Goal: Task Accomplishment & Management: Manage account settings

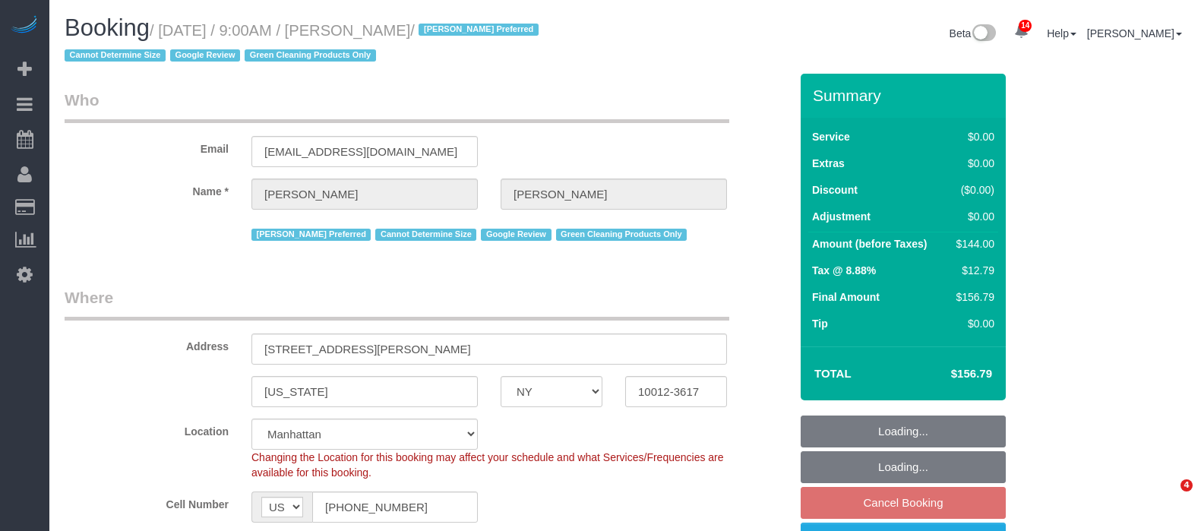
select select "NY"
select select "number:57"
select select "number:70"
select select "number:15"
select select "number:5"
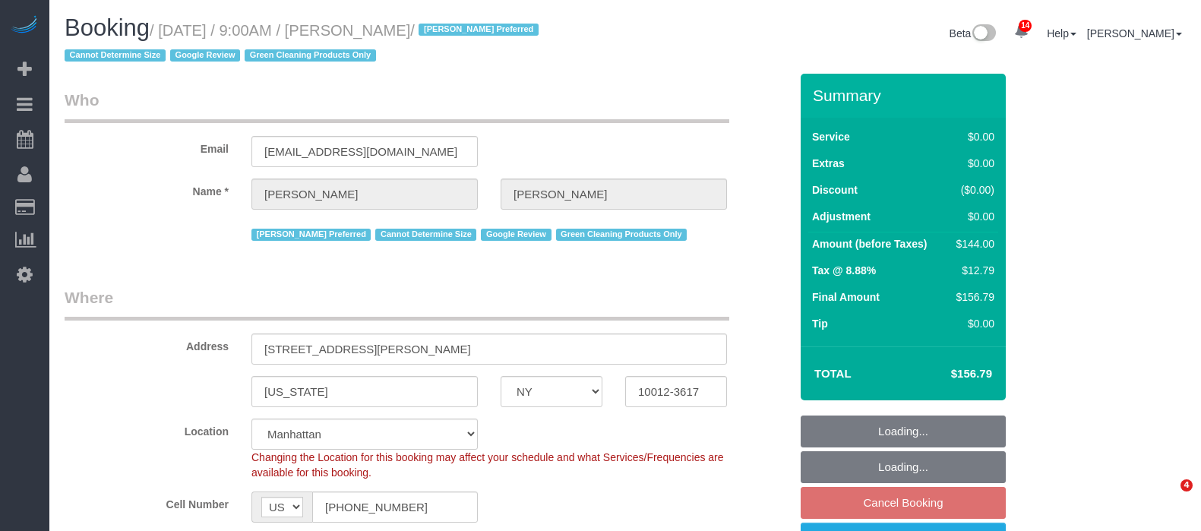
select select "spot2"
select select "1"
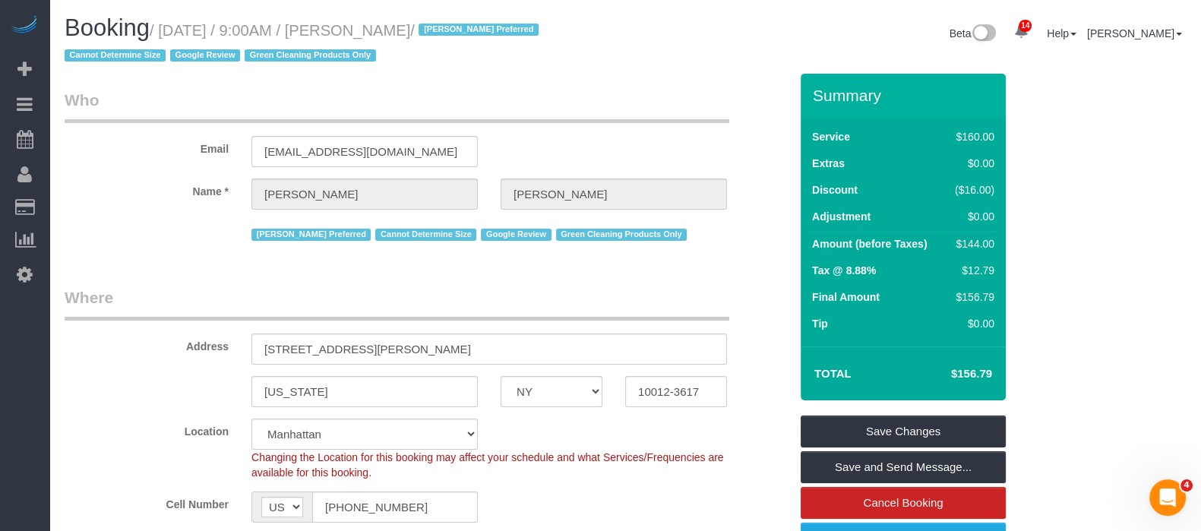
drag, startPoint x: 166, startPoint y: 32, endPoint x: 463, endPoint y: 32, distance: 296.3
click at [463, 32] on small "/ September 10, 2025 / 9:00AM / Sal Marsico / Anette Lopez Preferred Cannot Det…" at bounding box center [304, 43] width 479 height 43
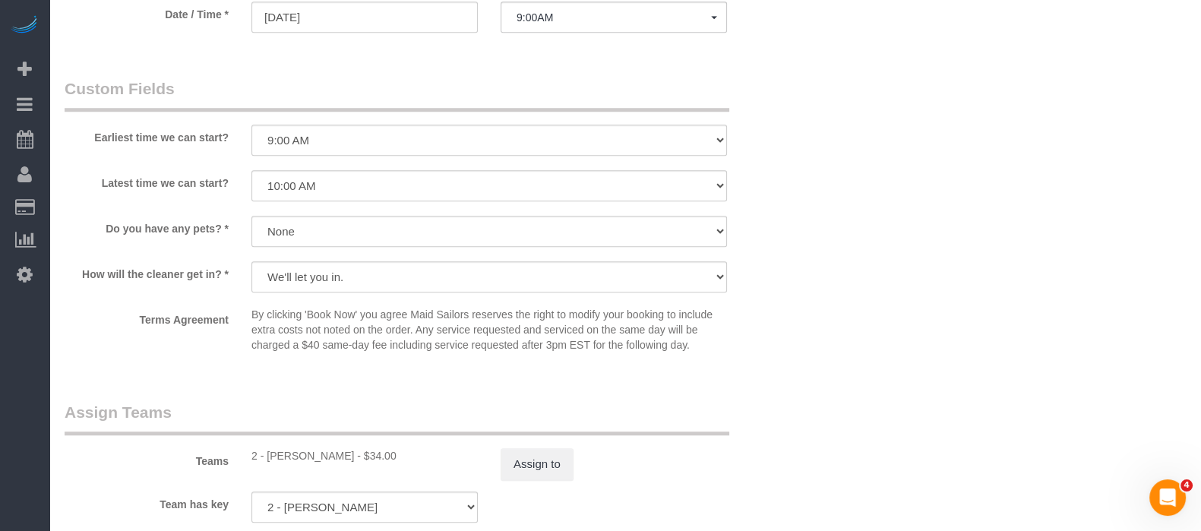
scroll to position [1804, 0]
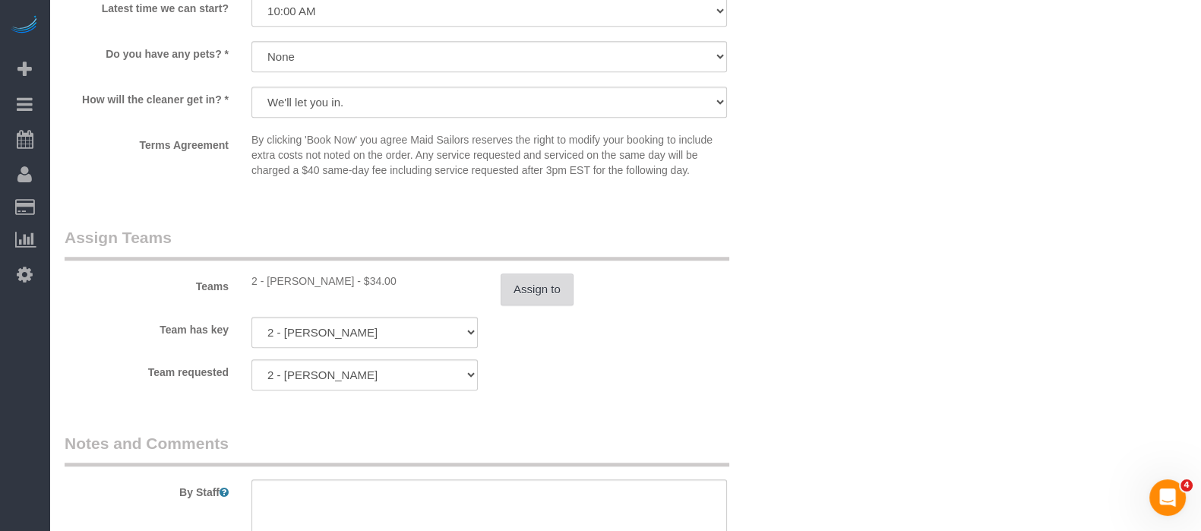
click at [541, 297] on button "Assign to" at bounding box center [537, 289] width 73 height 32
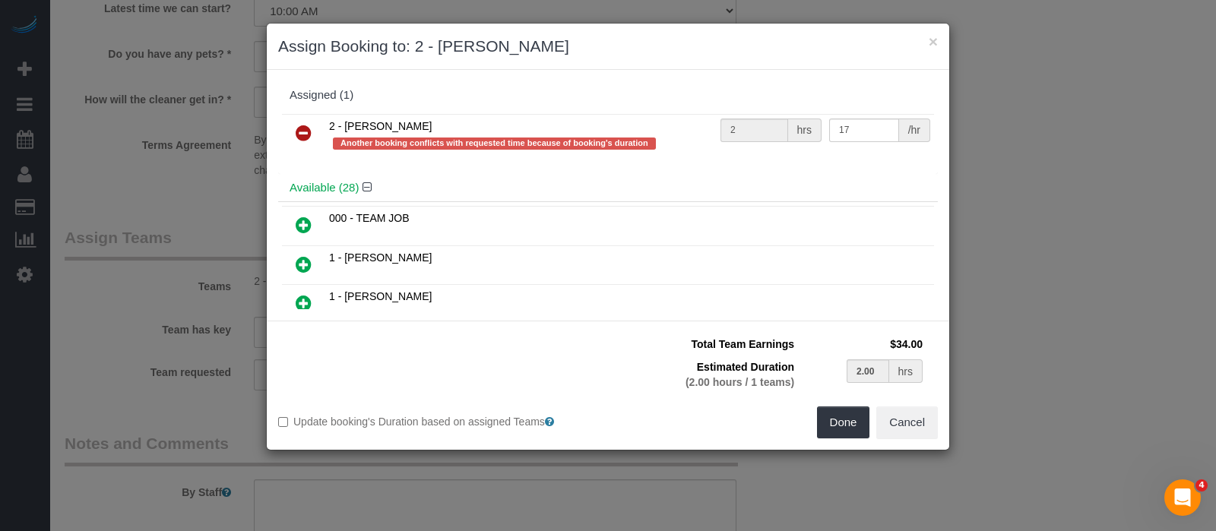
drag, startPoint x: 299, startPoint y: 128, endPoint x: 321, endPoint y: 132, distance: 22.4
click at [299, 127] on icon at bounding box center [304, 133] width 16 height 18
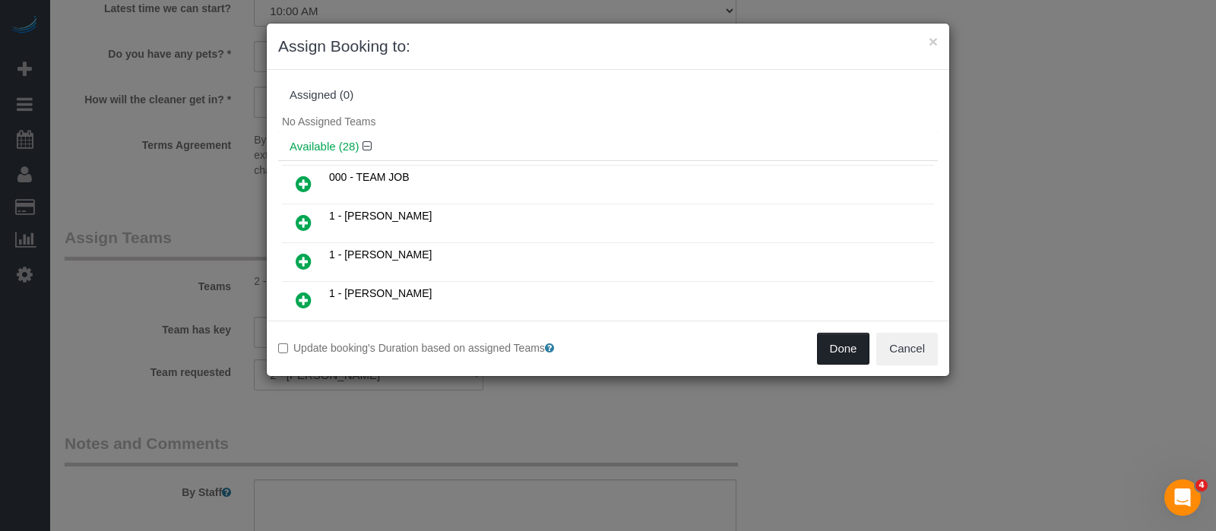
click at [844, 355] on button "Done" at bounding box center [843, 349] width 53 height 32
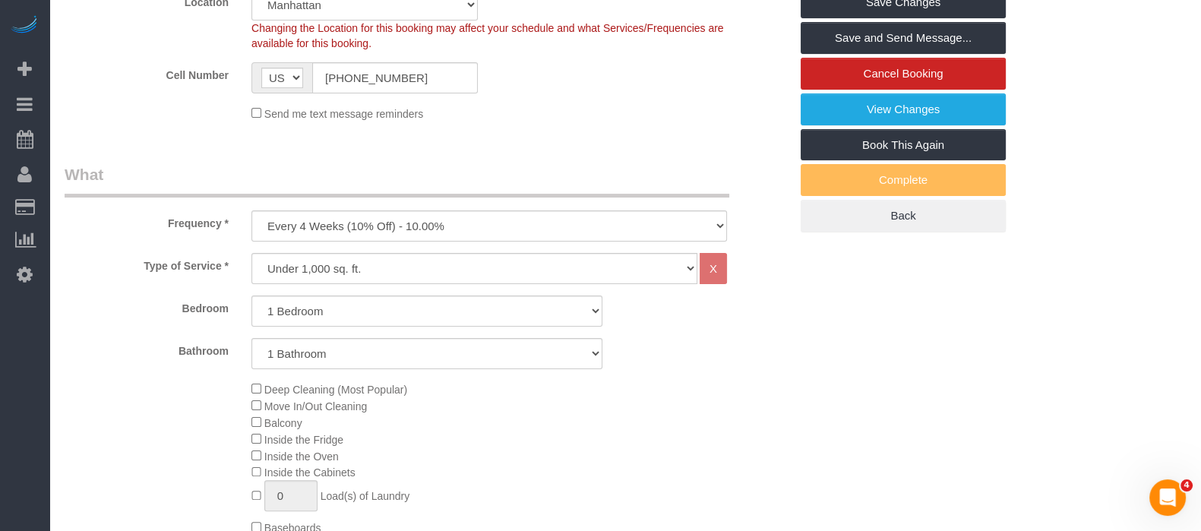
scroll to position [189, 0]
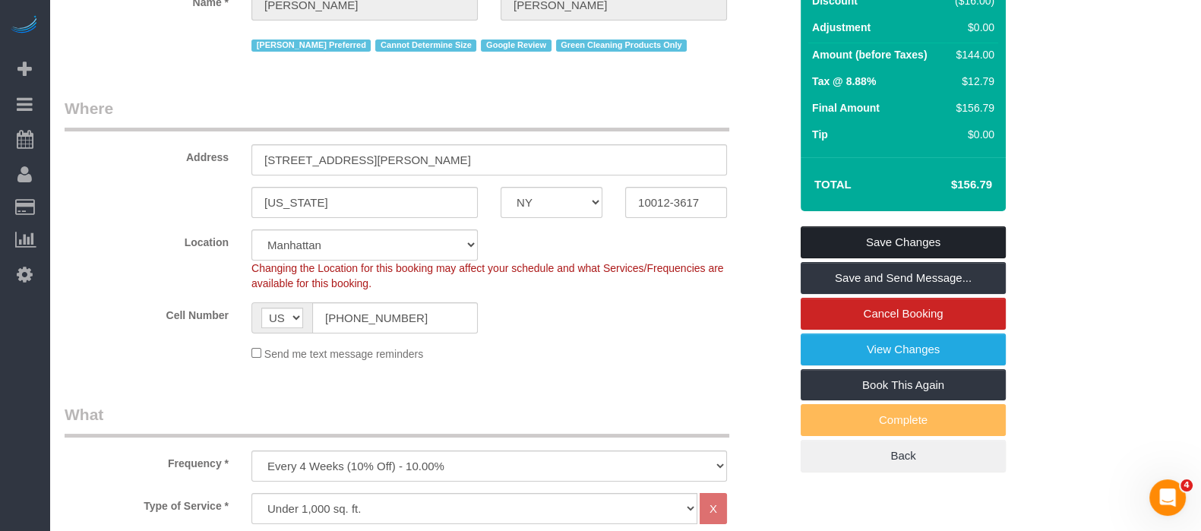
drag, startPoint x: 907, startPoint y: 232, endPoint x: 889, endPoint y: 237, distance: 19.0
click at [908, 232] on link "Save Changes" at bounding box center [903, 242] width 205 height 32
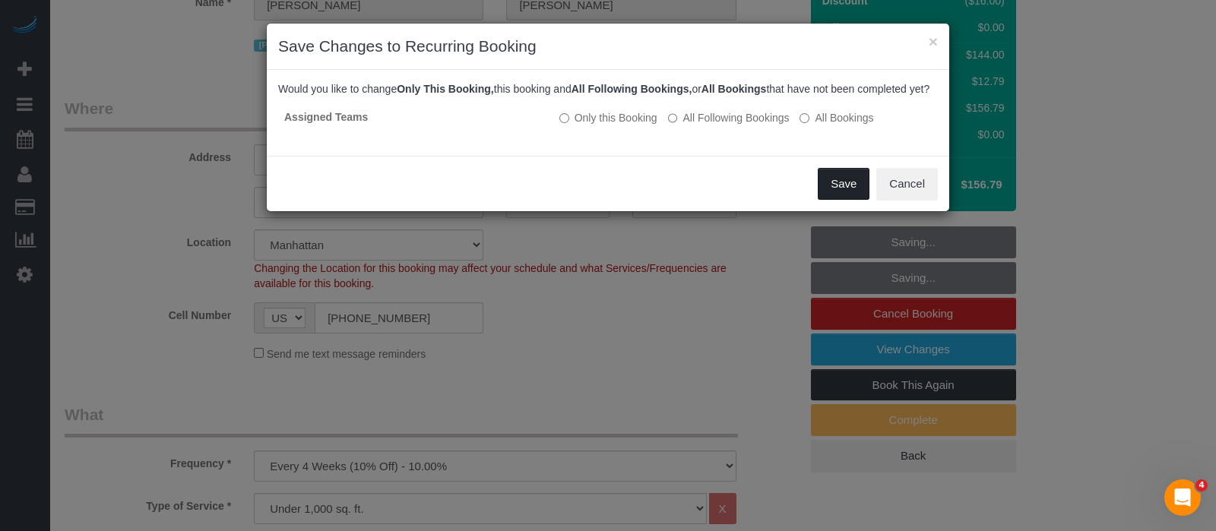
drag, startPoint x: 837, startPoint y: 190, endPoint x: 811, endPoint y: 203, distance: 28.9
click at [839, 190] on button "Save" at bounding box center [843, 184] width 52 height 32
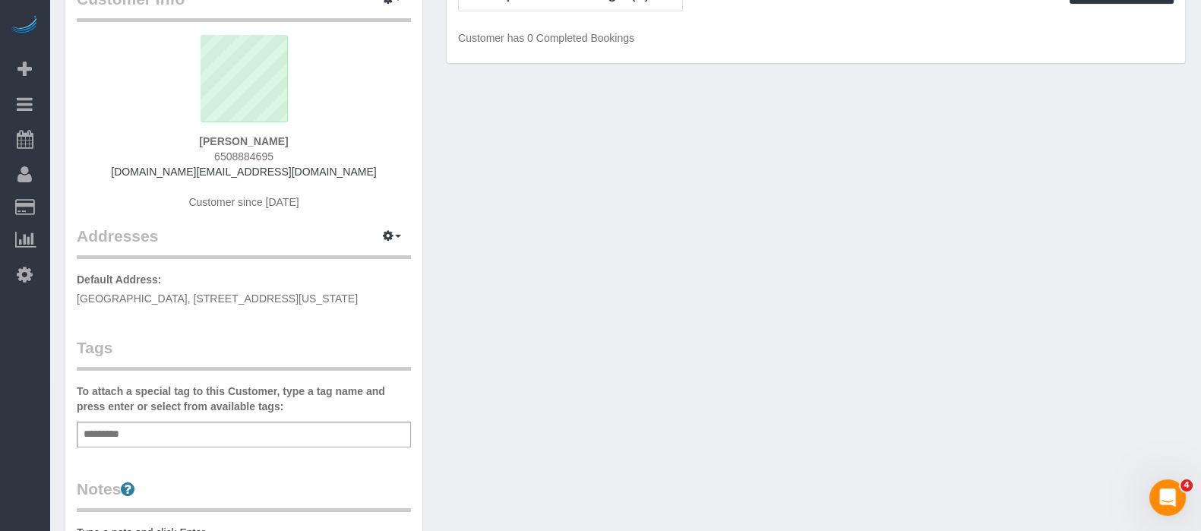
scroll to position [189, 0]
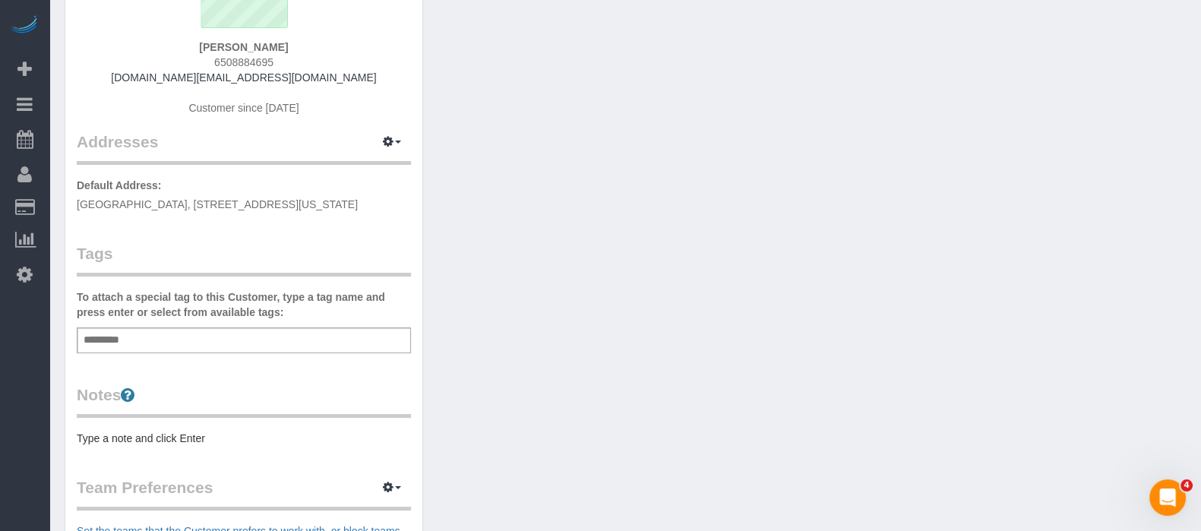
drag, startPoint x: 75, startPoint y: 199, endPoint x: 375, endPoint y: 207, distance: 300.2
click at [387, 198] on div "Customer Info Edit Contact Info Send Message Email Preferences Special Sales Ta…" at bounding box center [243, 360] width 357 height 986
click at [583, 108] on div "Customer Info Edit Contact Info Send Message Email Preferences Special Sales Ta…" at bounding box center [625, 367] width 1144 height 1003
click at [184, 337] on div "Add a tag" at bounding box center [244, 340] width 334 height 26
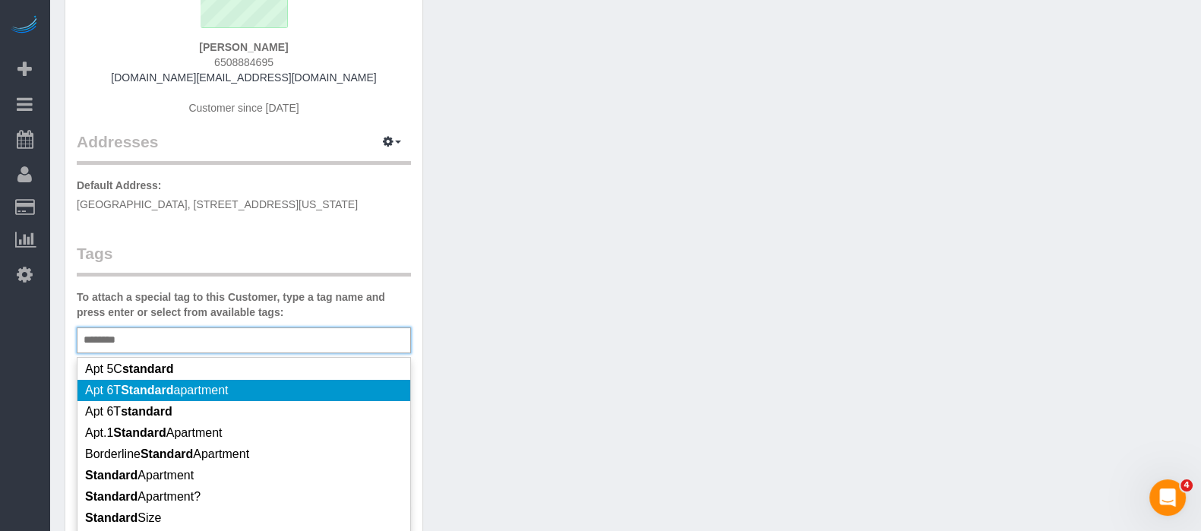
scroll to position [67, 0]
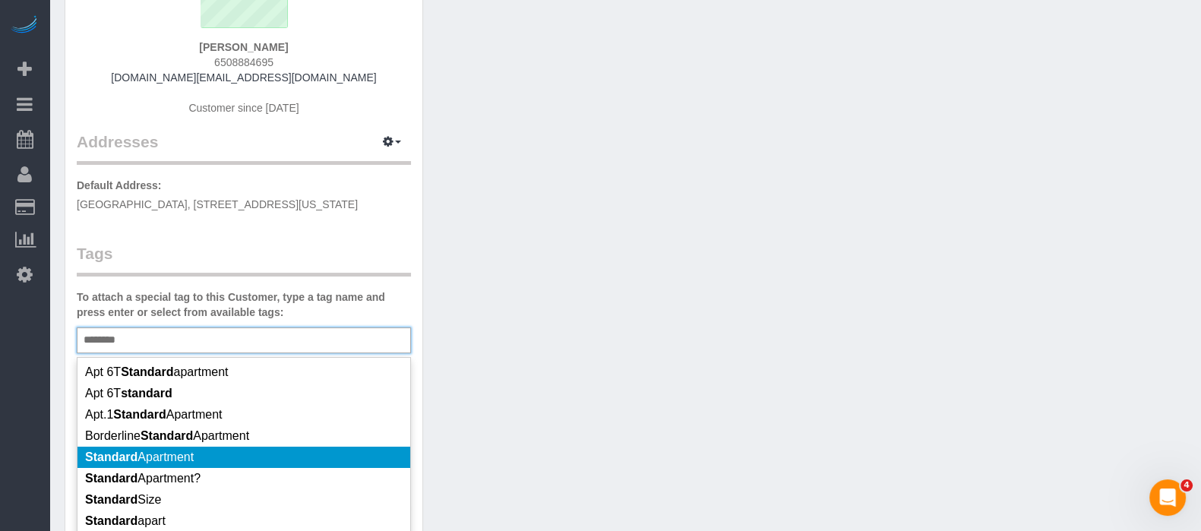
type input "********"
click at [213, 447] on li "Standard Apartment" at bounding box center [243, 457] width 333 height 21
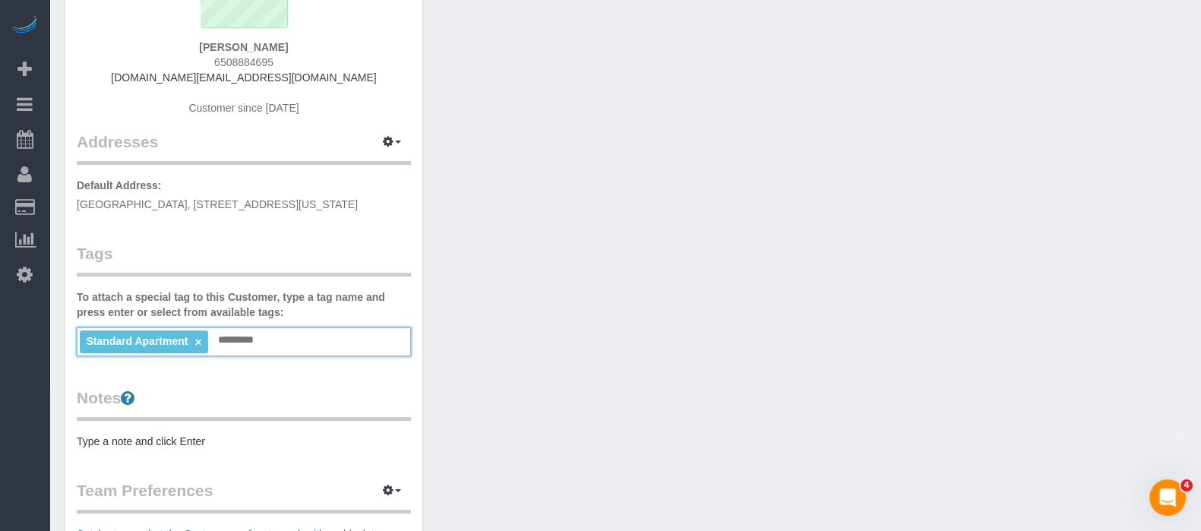
click at [239, 436] on pre "Type a note and click Enter" at bounding box center [244, 441] width 334 height 15
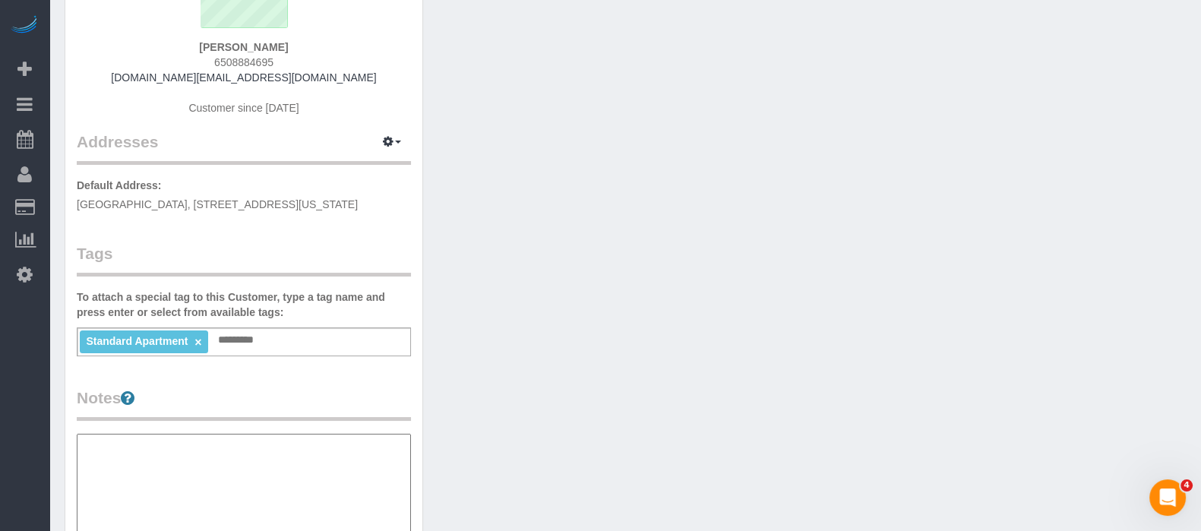
type textarea "**********"
click at [299, 365] on div "Customer Info Edit Contact Info Send Message Email Preferences Special Sales Ta…" at bounding box center [243, 434] width 357 height 1134
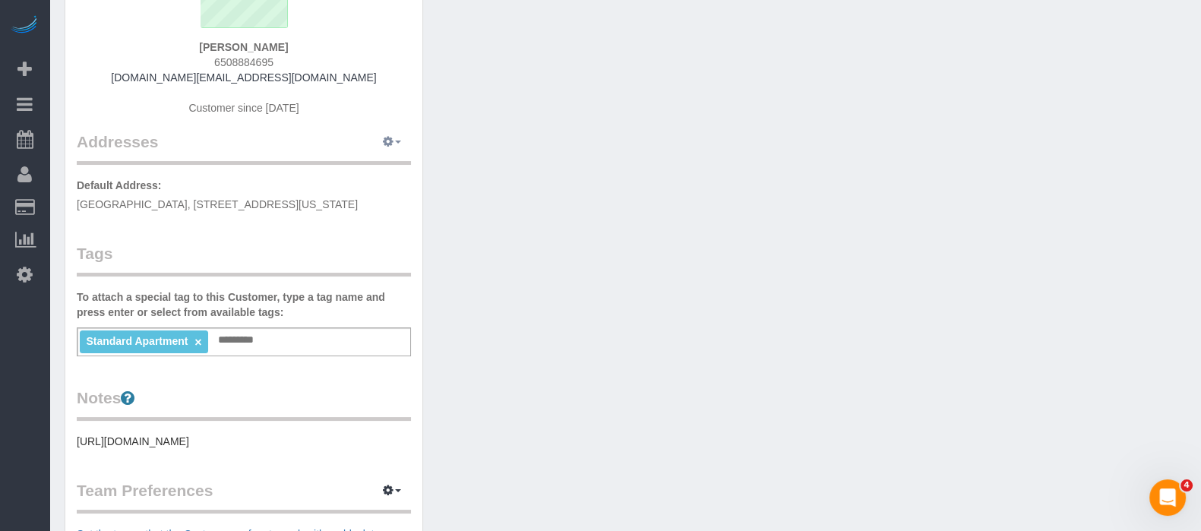
click at [393, 145] on icon "button" at bounding box center [388, 141] width 11 height 9
click at [362, 165] on button "Manage Addresses" at bounding box center [348, 170] width 123 height 21
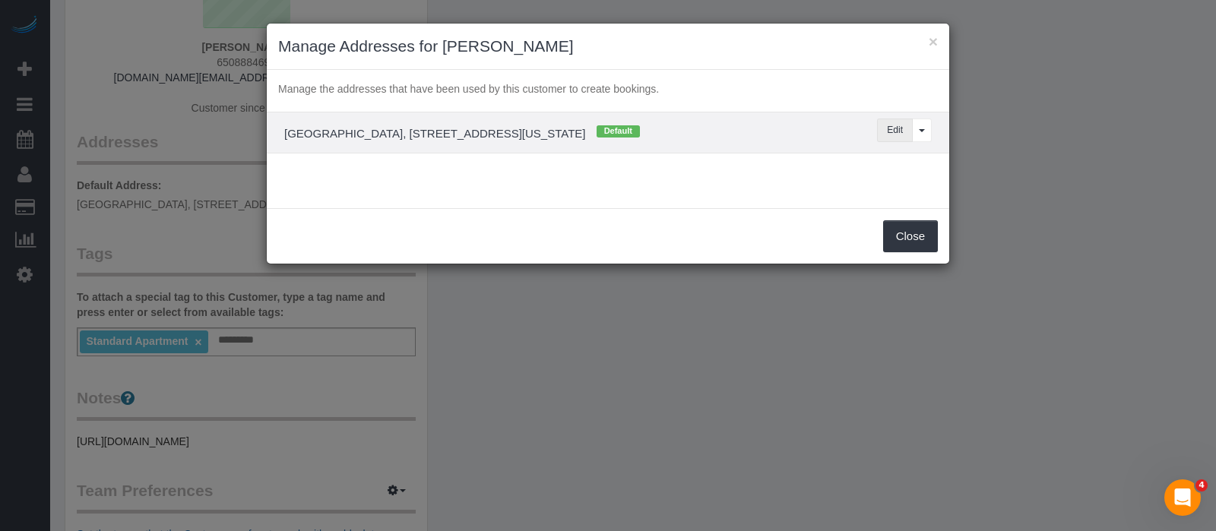
click at [893, 127] on button "Edit" at bounding box center [895, 131] width 36 height 24
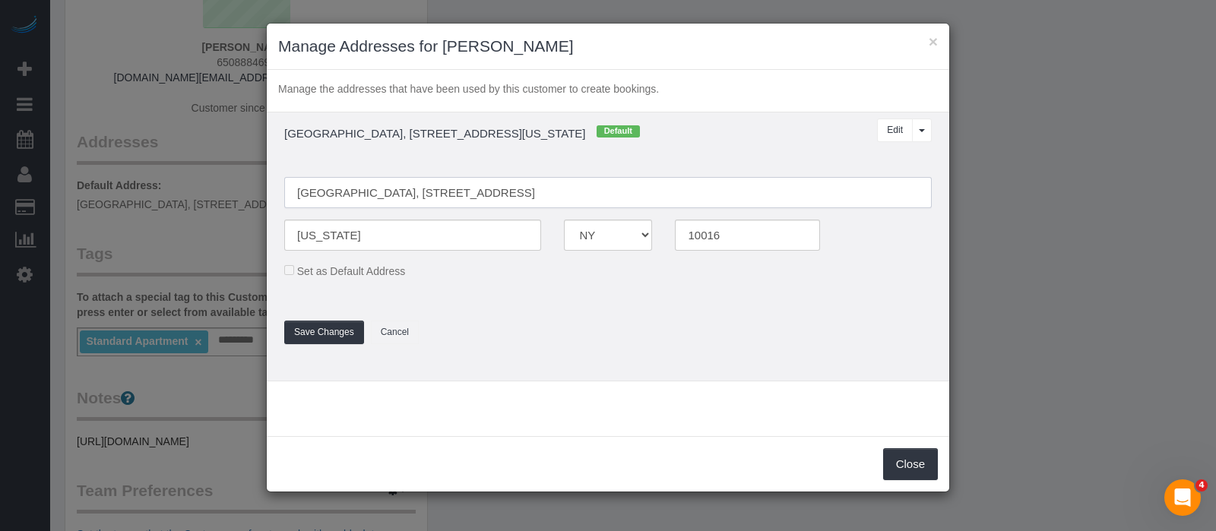
click at [406, 198] on input "[GEOGRAPHIC_DATA], [STREET_ADDRESS]" at bounding box center [607, 192] width 647 height 31
drag, startPoint x: 459, startPoint y: 186, endPoint x: 490, endPoint y: 184, distance: 31.2
click at [460, 186] on input "Biltmore Plaza, 155 East 29th St, Apt 32D" at bounding box center [607, 192] width 647 height 31
drag, startPoint x: 507, startPoint y: 197, endPoint x: 628, endPoint y: 196, distance: 120.8
click at [507, 195] on input "Biltmore Plaza, 155 East 29th Street, Apt 32D" at bounding box center [607, 192] width 647 height 31
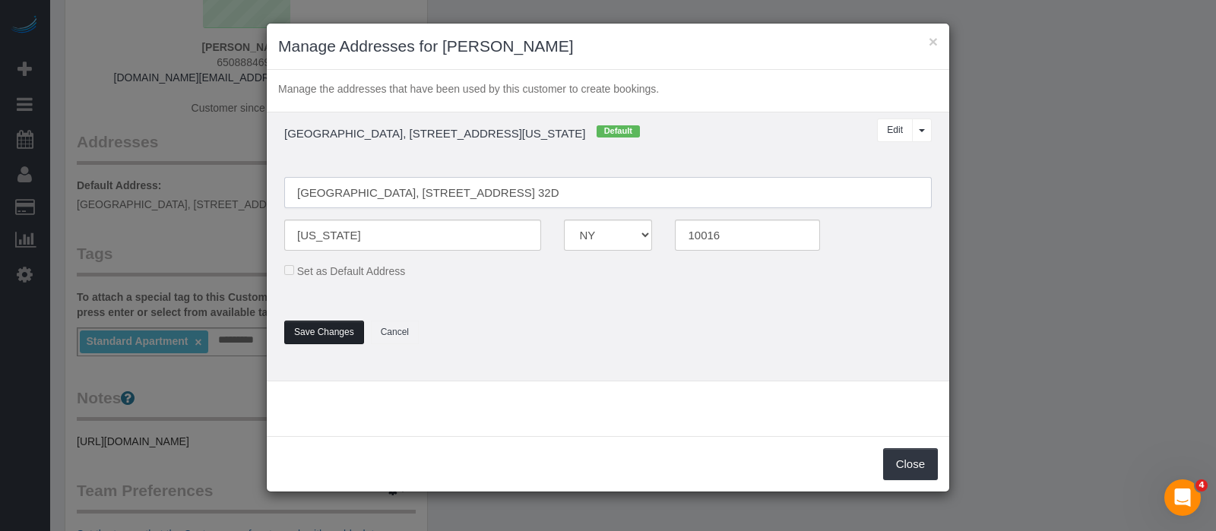
type input "[GEOGRAPHIC_DATA], [STREET_ADDRESS] 32D"
click at [330, 324] on button "Save Changes" at bounding box center [324, 333] width 80 height 24
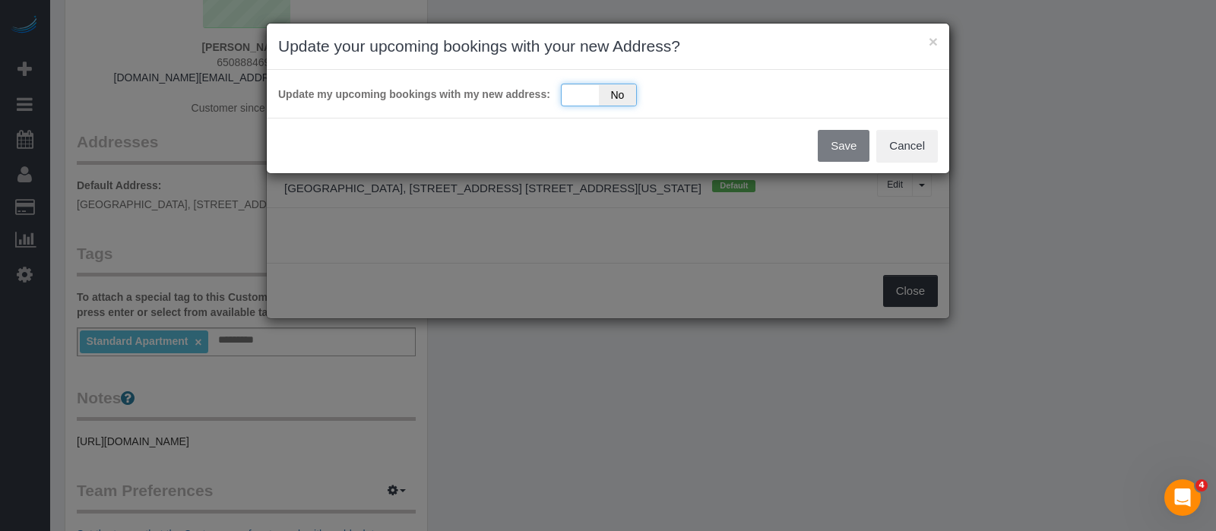
click at [588, 89] on div "Yes No" at bounding box center [599, 95] width 76 height 23
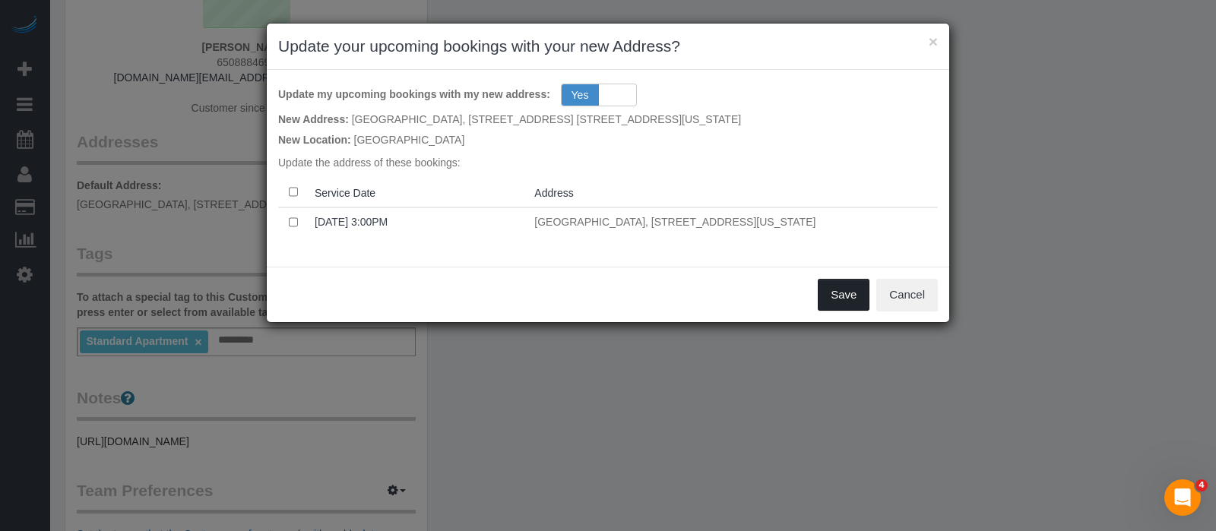
click at [844, 305] on button "Save" at bounding box center [843, 295] width 52 height 32
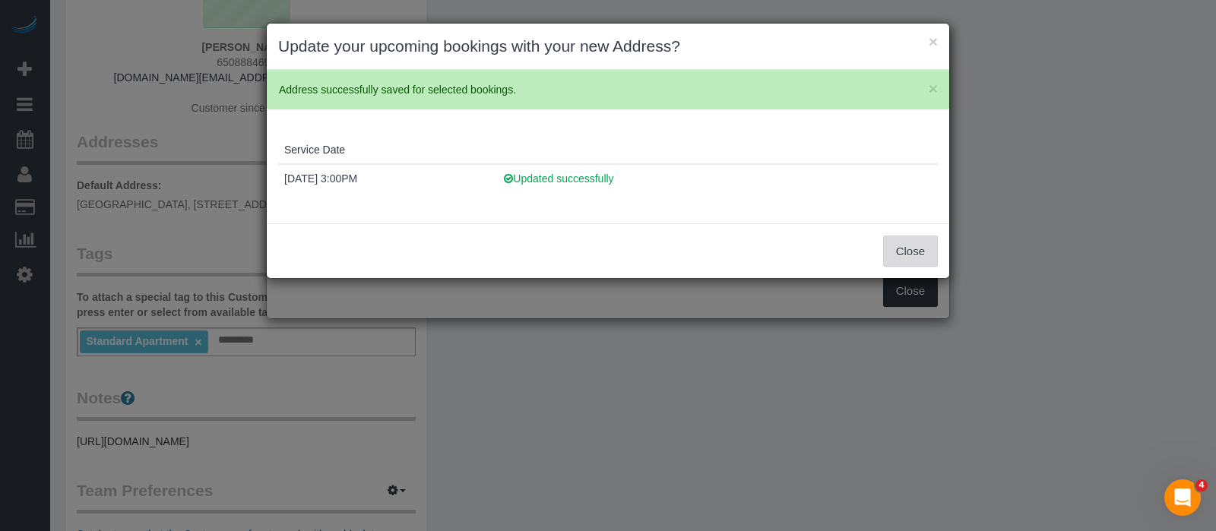
click at [915, 246] on button "Close" at bounding box center [910, 252] width 55 height 32
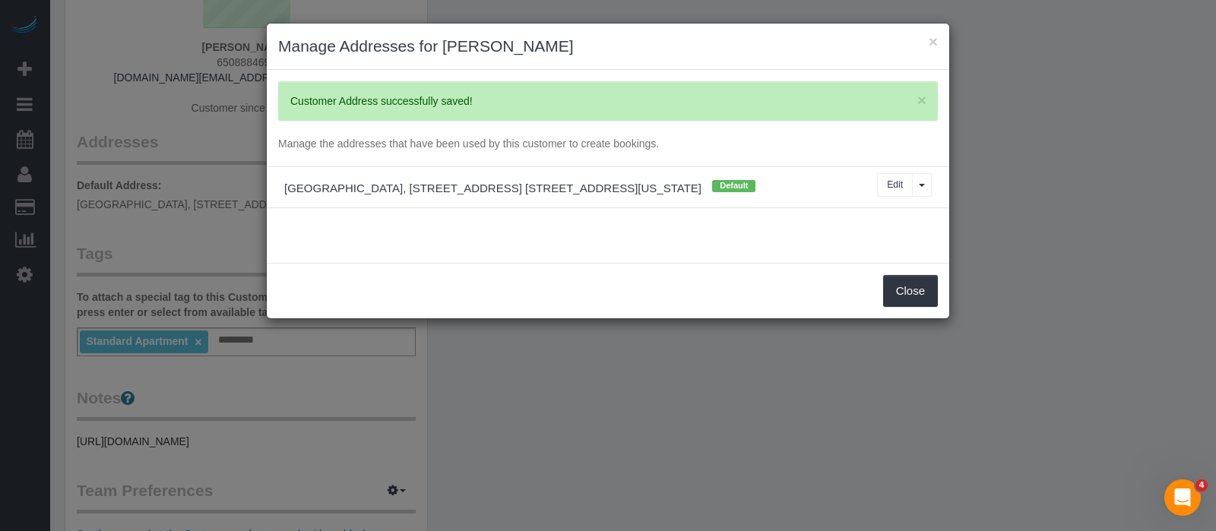
click at [922, 307] on div "Close" at bounding box center [608, 290] width 682 height 55
click at [909, 290] on button "Close" at bounding box center [910, 291] width 55 height 32
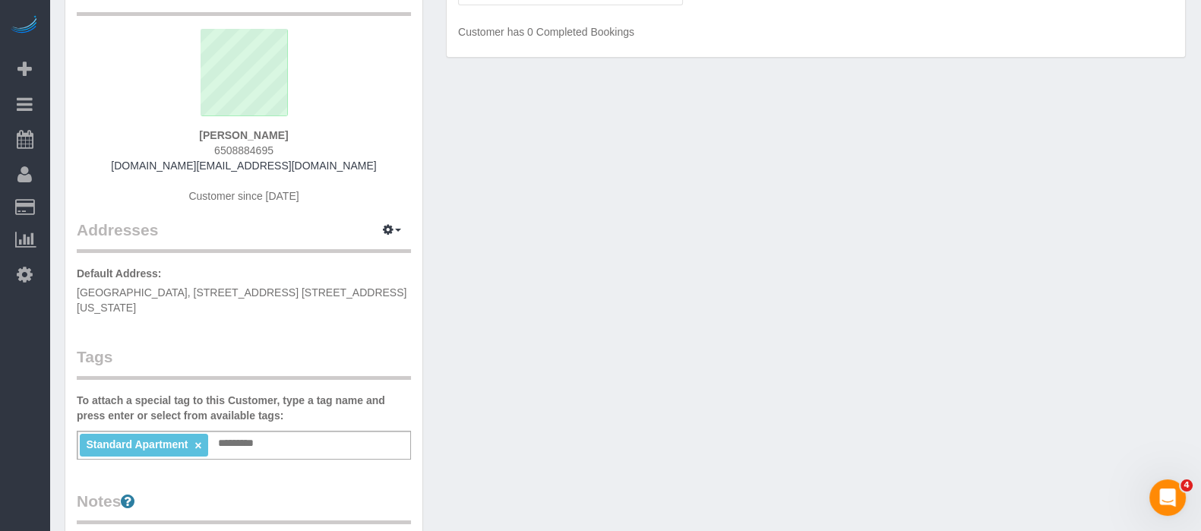
scroll to position [94, 0]
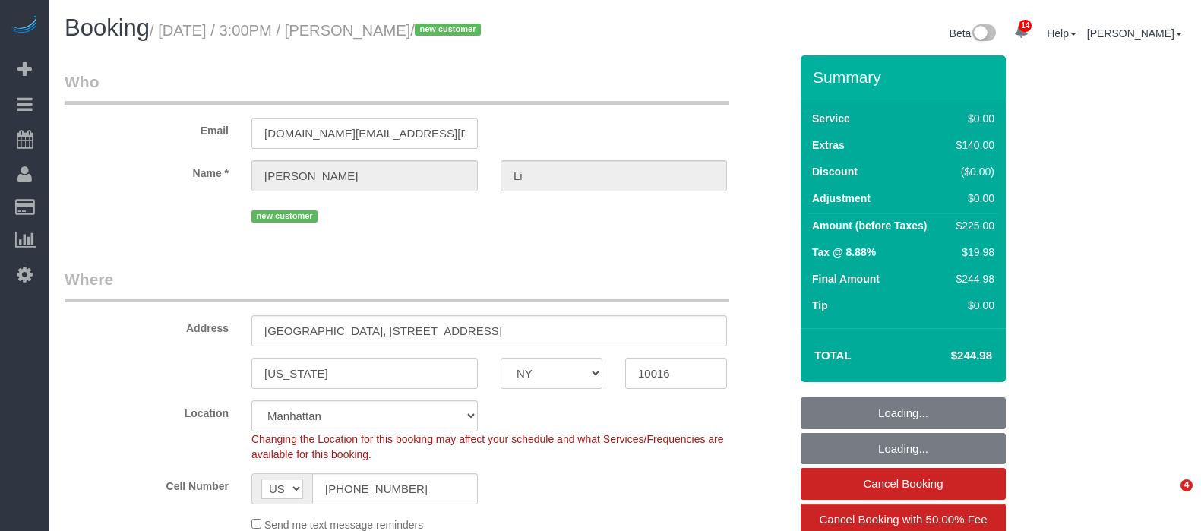
select select "NY"
select select "1"
select select "number:62"
select select "number:76"
select select "number:15"
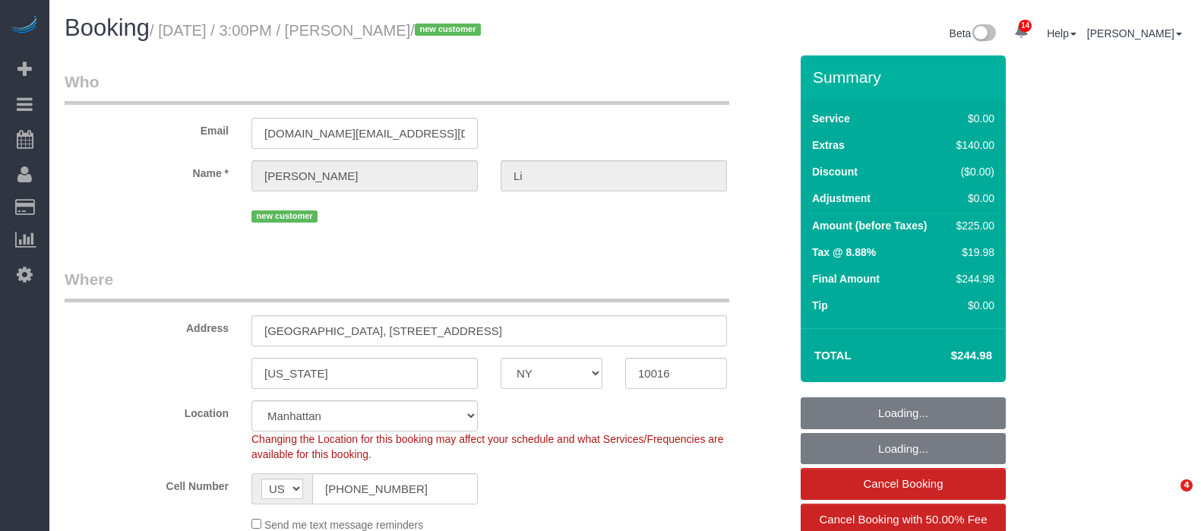
select select "number:5"
select select "spot1"
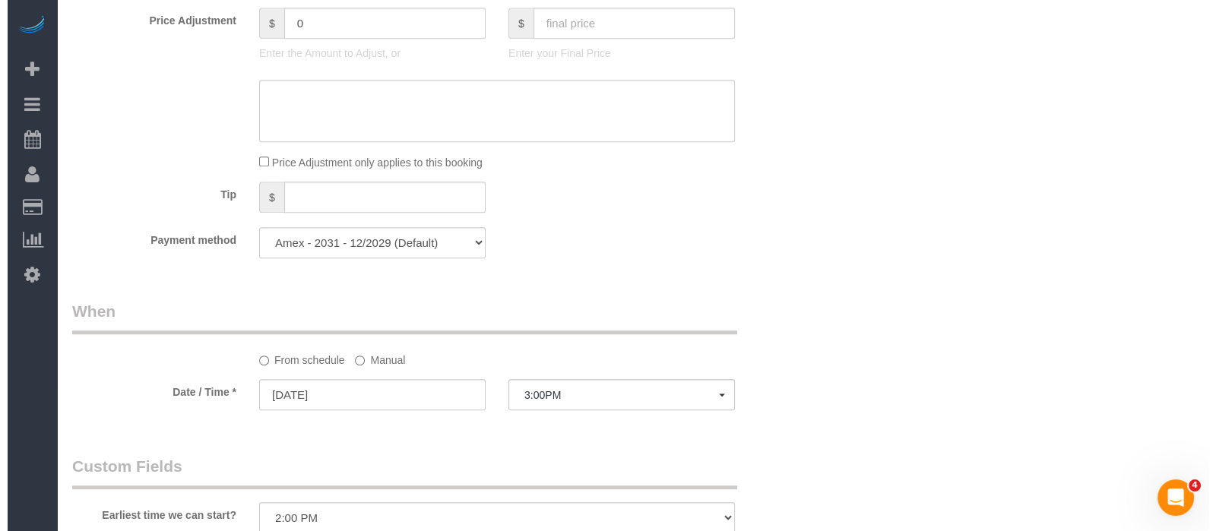
scroll to position [1804, 0]
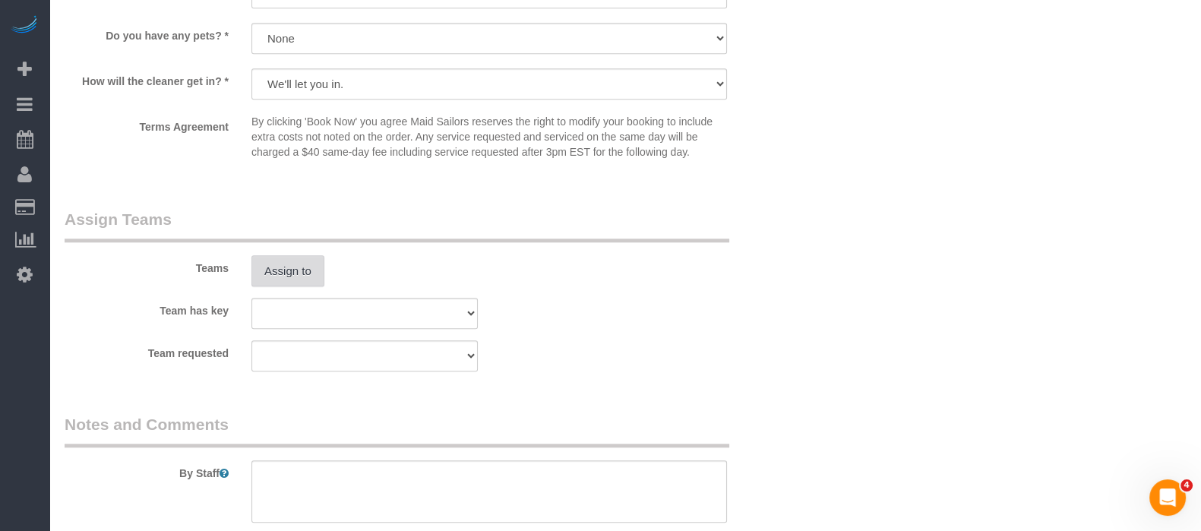
click at [289, 276] on button "Assign to" at bounding box center [287, 271] width 73 height 32
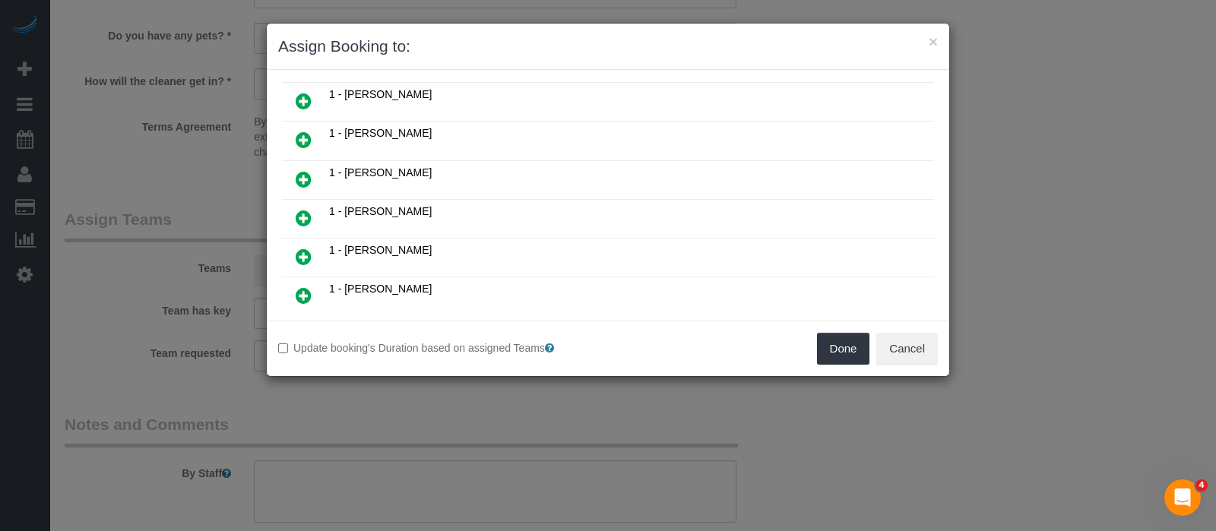
scroll to position [189, 0]
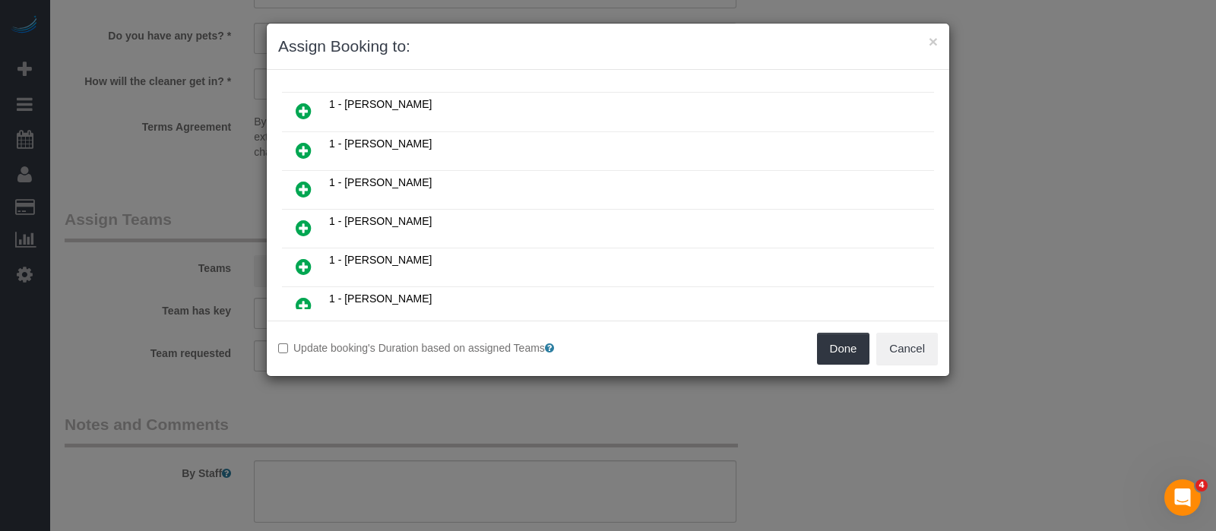
click at [301, 180] on icon at bounding box center [304, 189] width 16 height 18
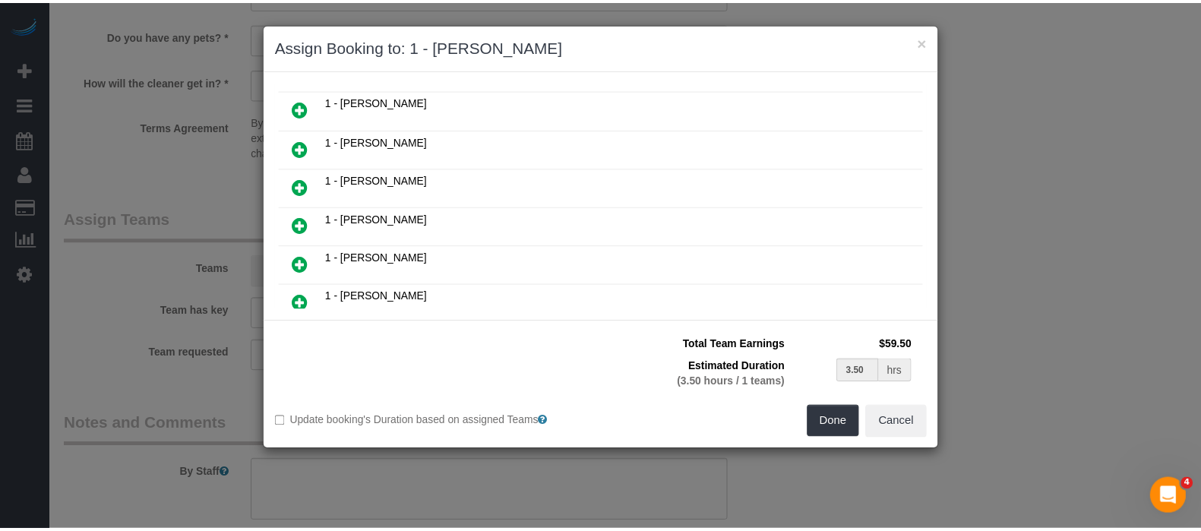
scroll to position [225, 0]
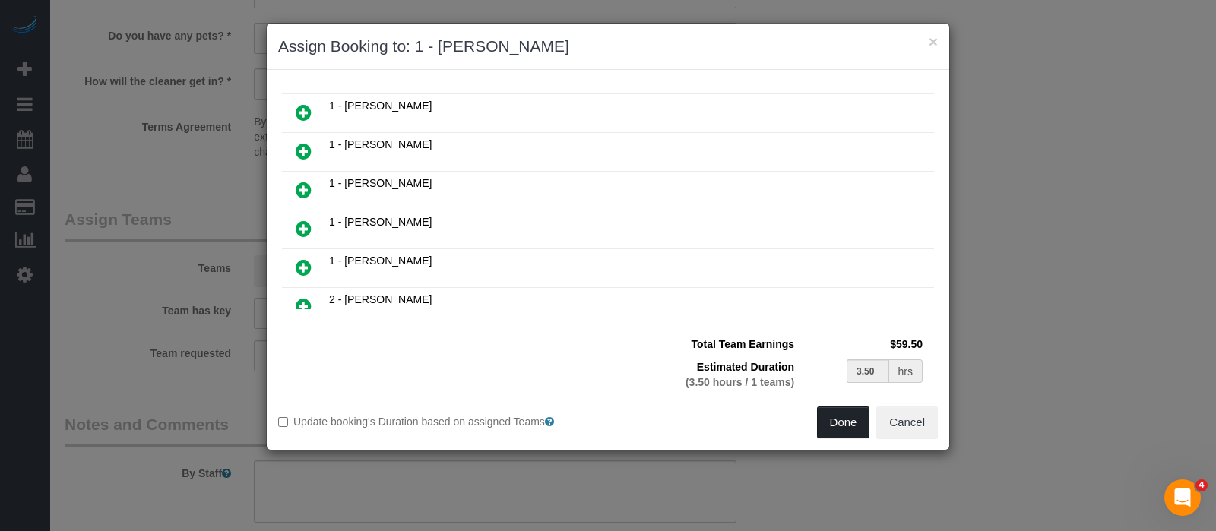
click at [827, 414] on button "Done" at bounding box center [843, 422] width 53 height 32
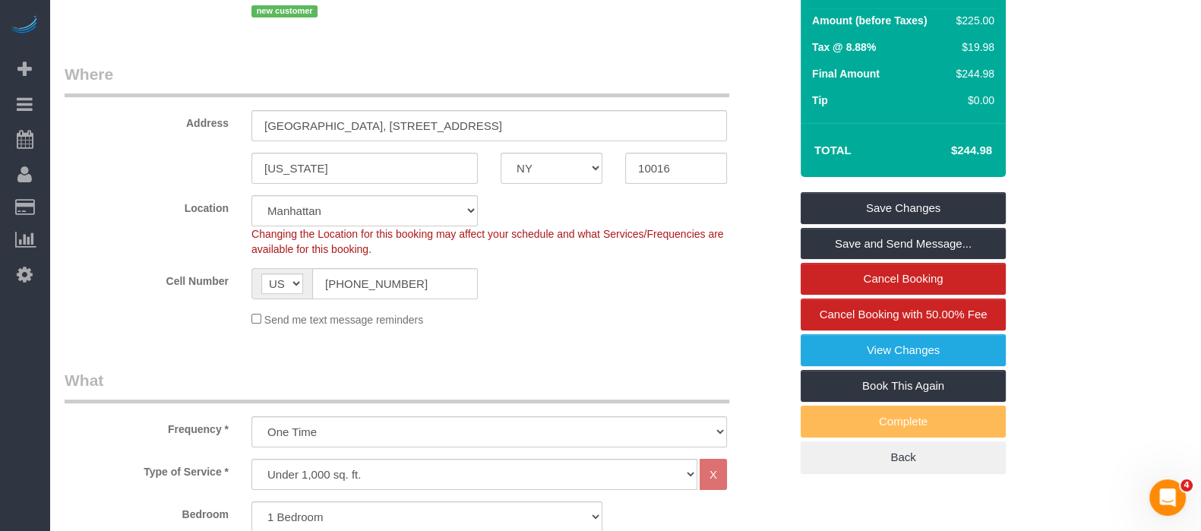
scroll to position [379, 0]
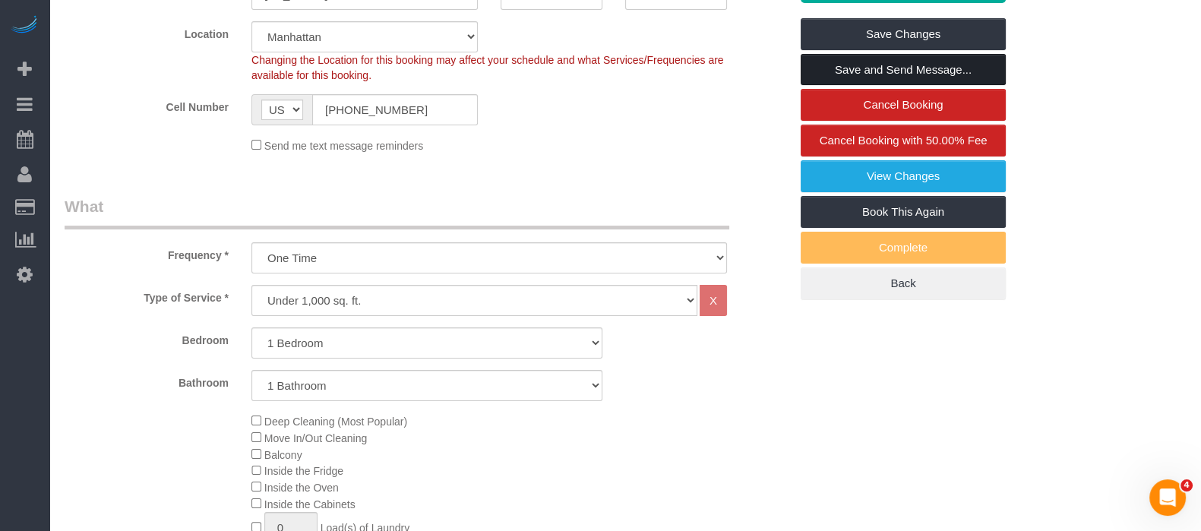
click at [890, 62] on link "Save and Send Message..." at bounding box center [903, 70] width 205 height 32
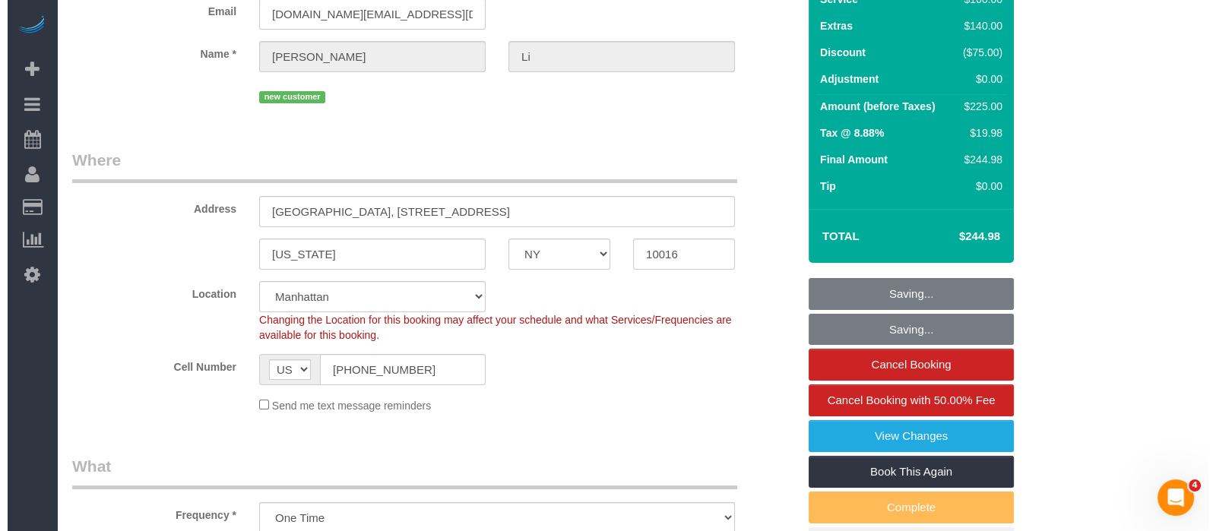
scroll to position [0, 0]
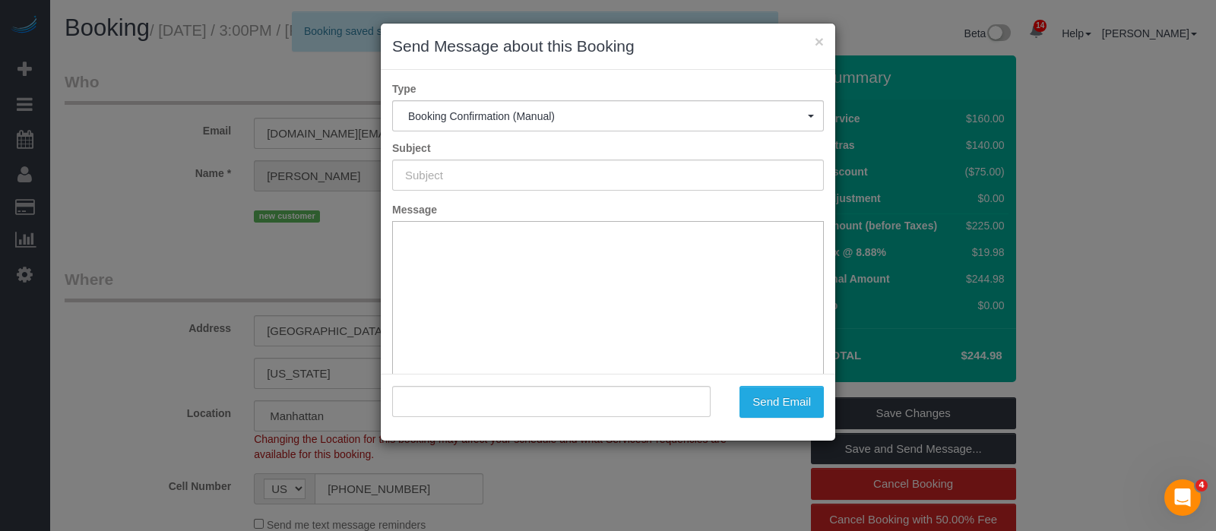
type input "Cleaning Confirmed for 09/08/2025 at 3:00pm"
type input ""Jackie Li" <jli915.hk@gmail.com>"
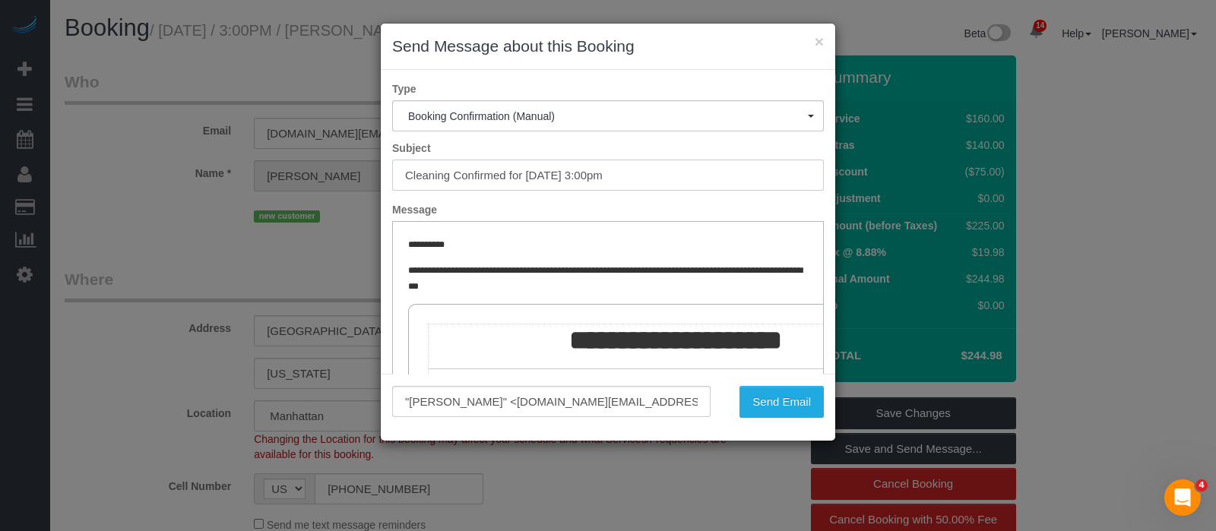
drag, startPoint x: 432, startPoint y: 172, endPoint x: 659, endPoint y: 170, distance: 226.4
click at [657, 172] on input "Cleaning Confirmed for 09/08/2025 at 3:00pm" at bounding box center [608, 175] width 432 height 31
click at [777, 400] on button "Send Email" at bounding box center [781, 402] width 84 height 32
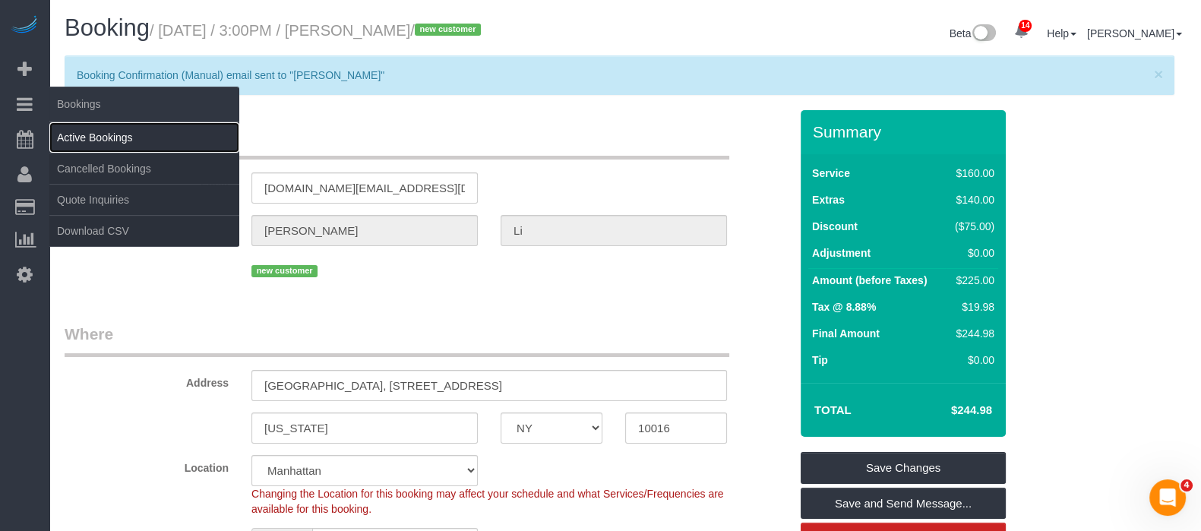
click at [125, 137] on link "Active Bookings" at bounding box center [144, 137] width 190 height 30
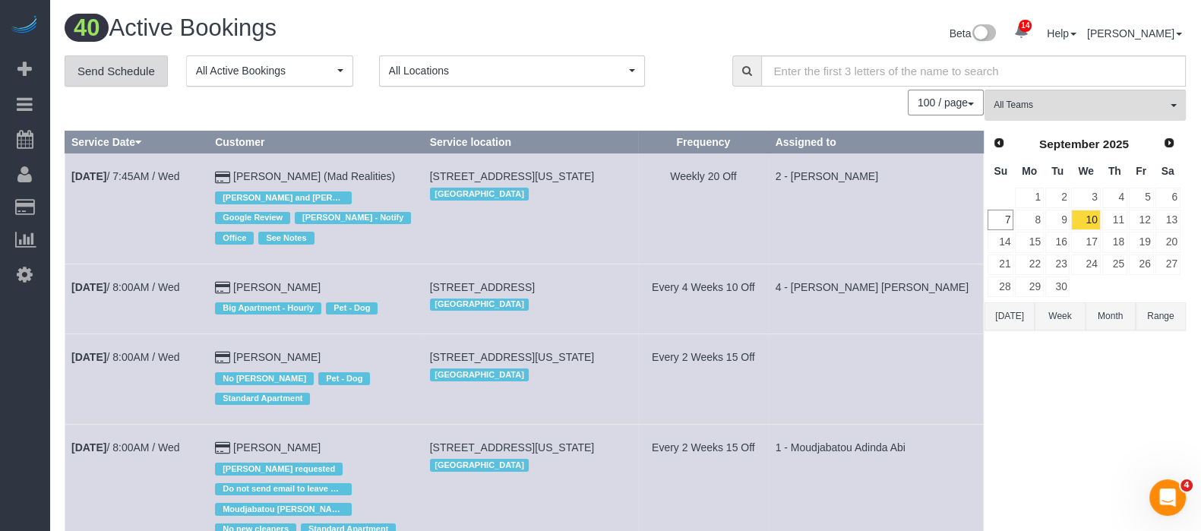
click at [141, 68] on link "Send Schedule" at bounding box center [116, 71] width 103 height 32
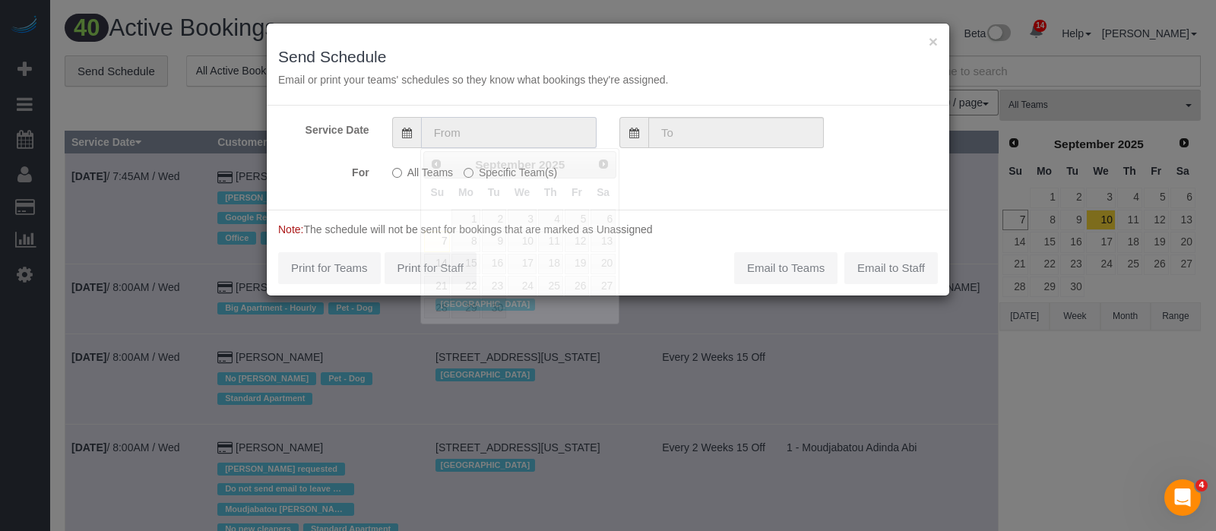
click at [479, 123] on input "text" at bounding box center [508, 132] width 175 height 31
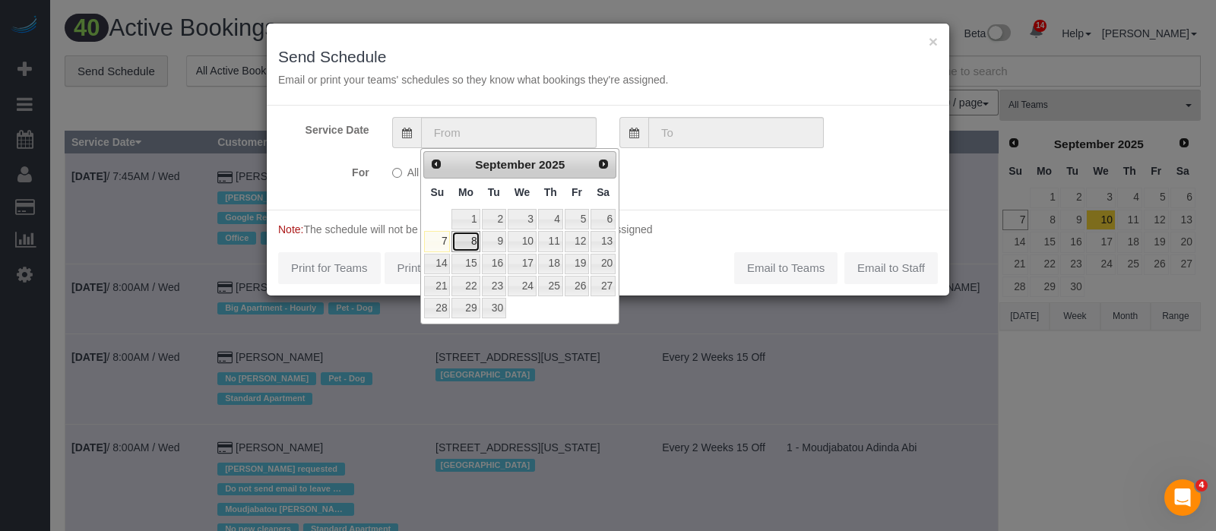
click at [472, 235] on link "8" at bounding box center [465, 241] width 28 height 21
type input "09/08/2025"
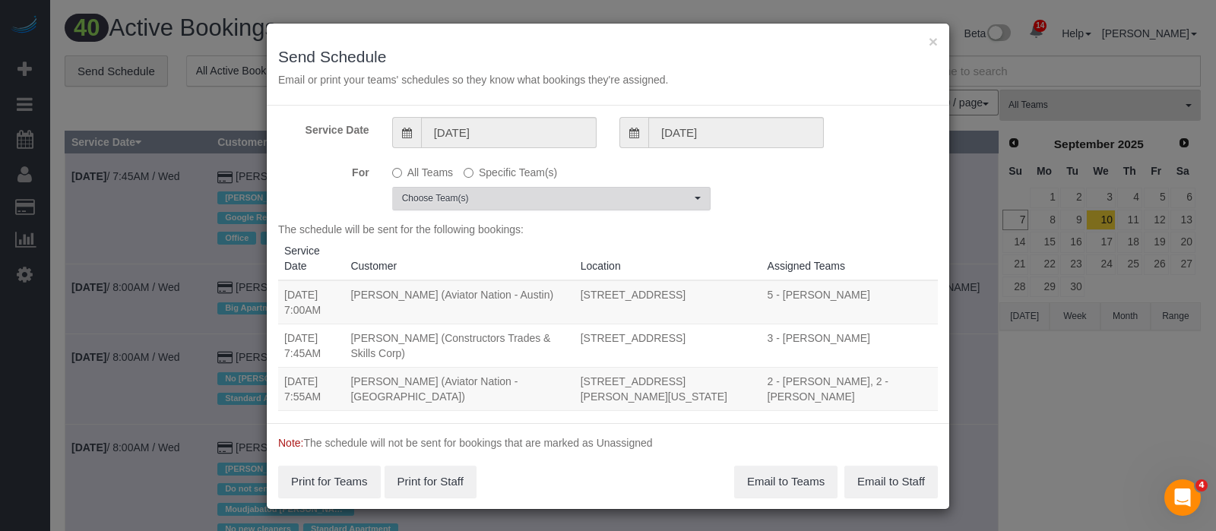
click at [649, 199] on span "Choose Team(s)" at bounding box center [546, 198] width 289 height 13
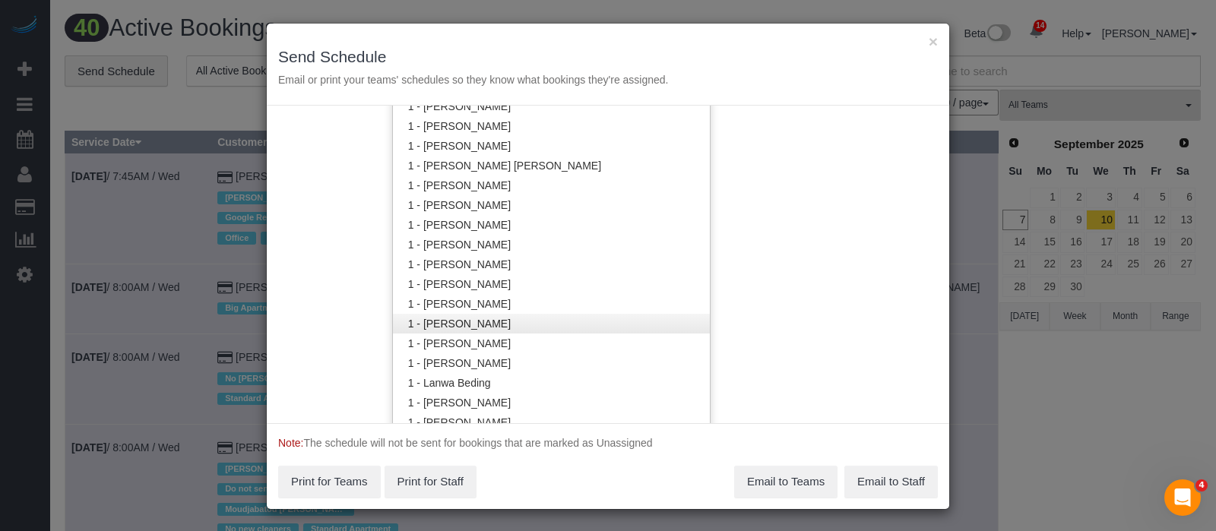
scroll to position [475, 0]
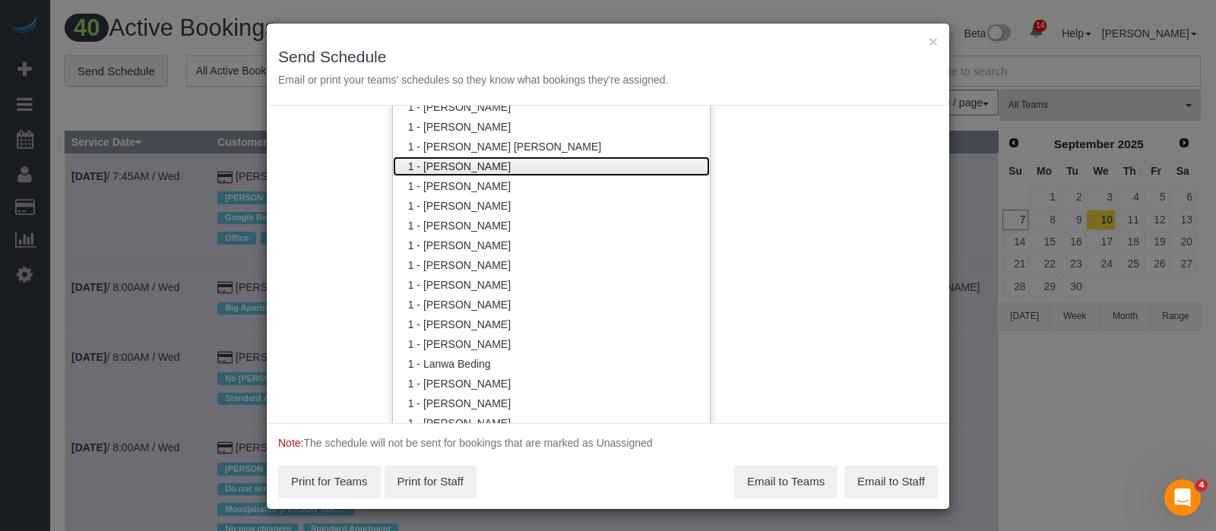
click at [498, 169] on link "1 - [PERSON_NAME]" at bounding box center [551, 166] width 317 height 20
click at [832, 130] on div "Service Date 09/08/2025 09/08/2025 For All Teams Specific Team(s) 1 - Emely Jim…" at bounding box center [608, 265] width 682 height 318
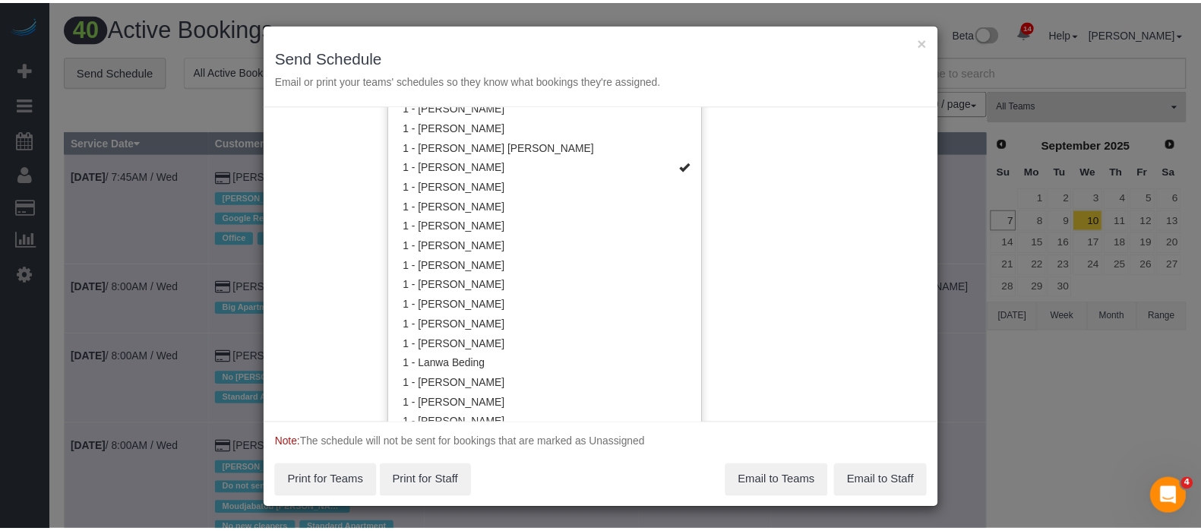
scroll to position [0, 0]
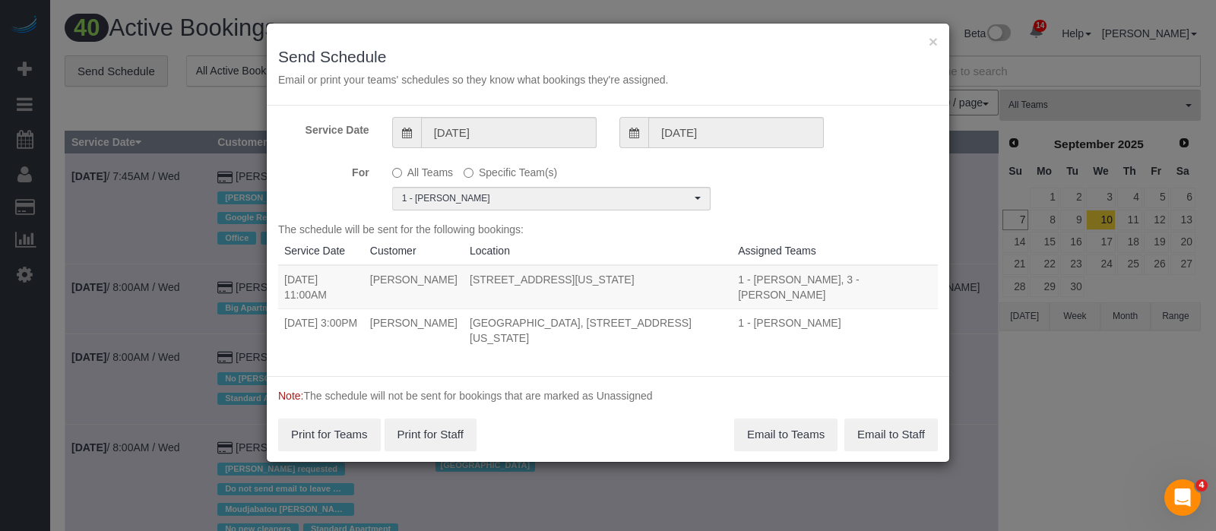
drag, startPoint x: 280, startPoint y: 276, endPoint x: 728, endPoint y: 326, distance: 451.0
click at [733, 332] on tbody "09/08/2025 11:00AM Gino Carteron 559 West 23rd Street, Apt.5, New York, NY 1001…" at bounding box center [607, 308] width 659 height 87
copy tbody "09/08/2025 11:00AM Gino Carteron 559 West 23rd Street, Apt.5, New York, NY 1001…"
click at [779, 425] on button "Email to Teams" at bounding box center [785, 435] width 103 height 32
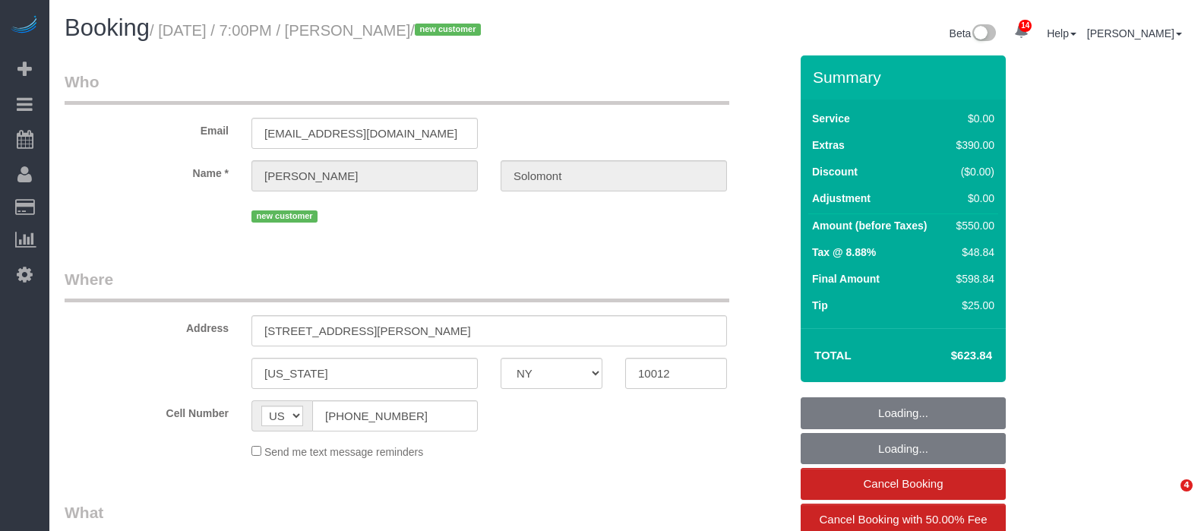
select select "NY"
select select "number:56"
select select "number:90"
select select "number:15"
select select "number:7"
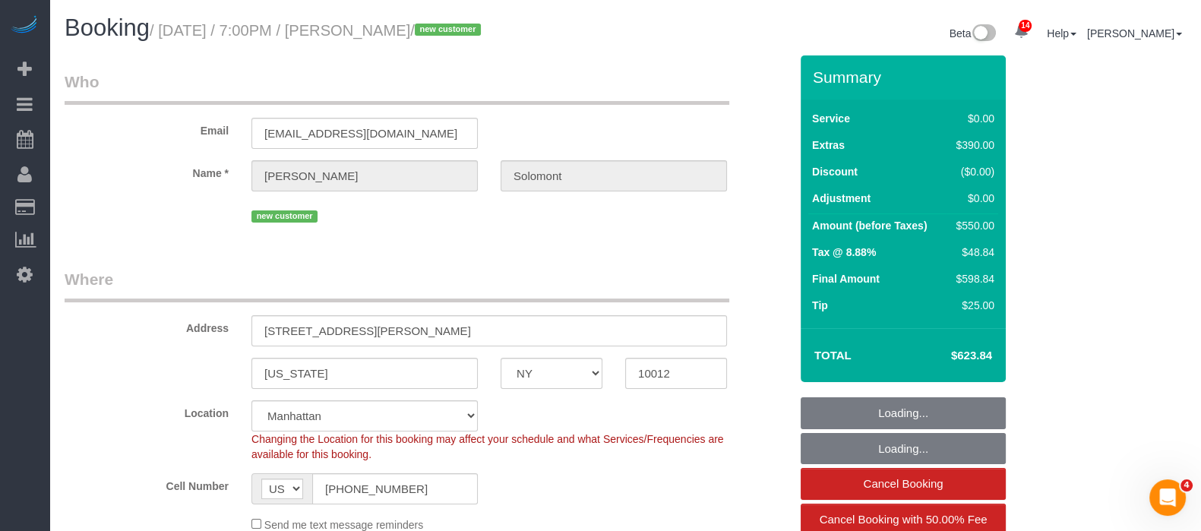
select select "string:stripe-pm_1S4eHK4VGloSiKo768nkC31s"
select select "1"
select select "spot1"
select select "object:1439"
select select "1"
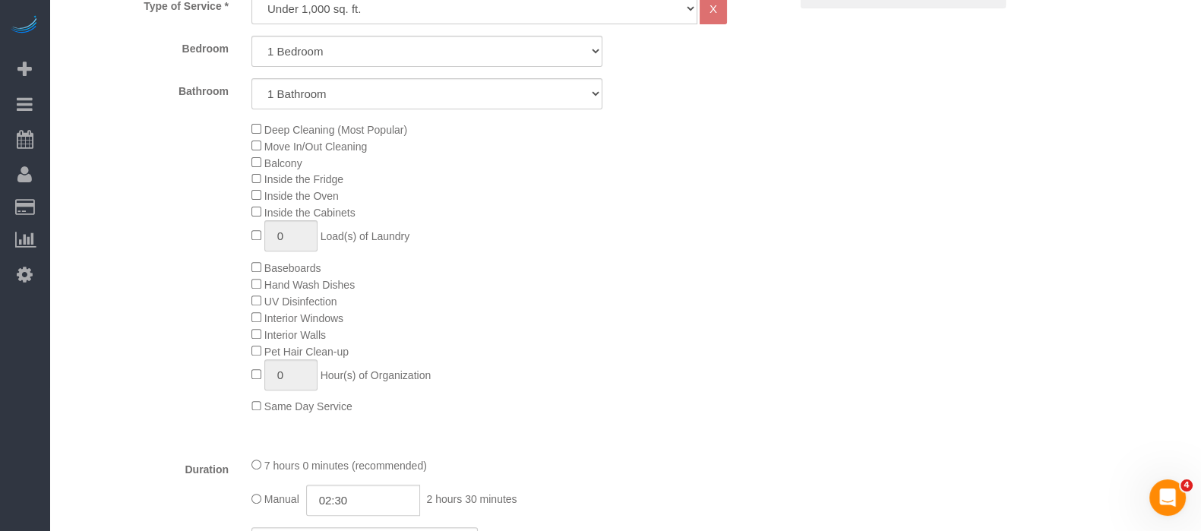
scroll to position [1045, 0]
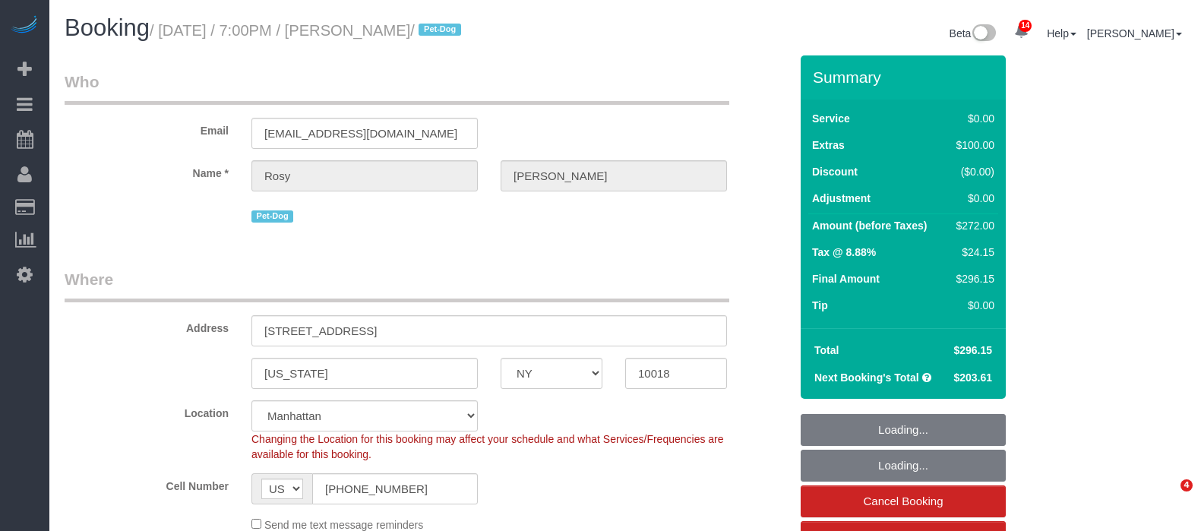
select select "NY"
select select "number:89"
select select "number:90"
select select "number:13"
select select "number:5"
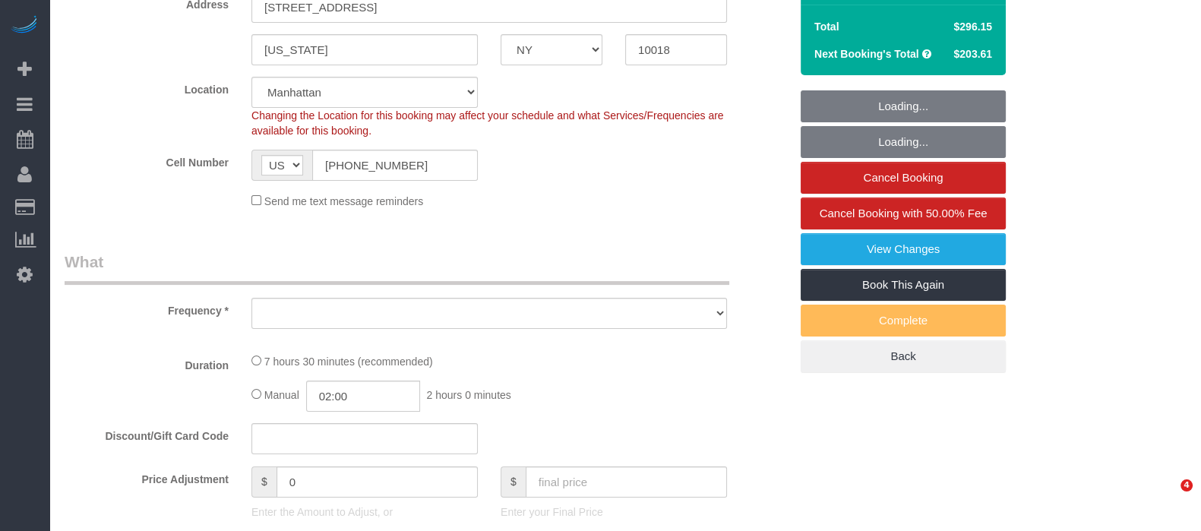
select select "object:1441"
select select "string:stripe-pm_1Rs7Uq4VGloSiKo7xMFxe4f9"
select select "2"
select select "spot1"
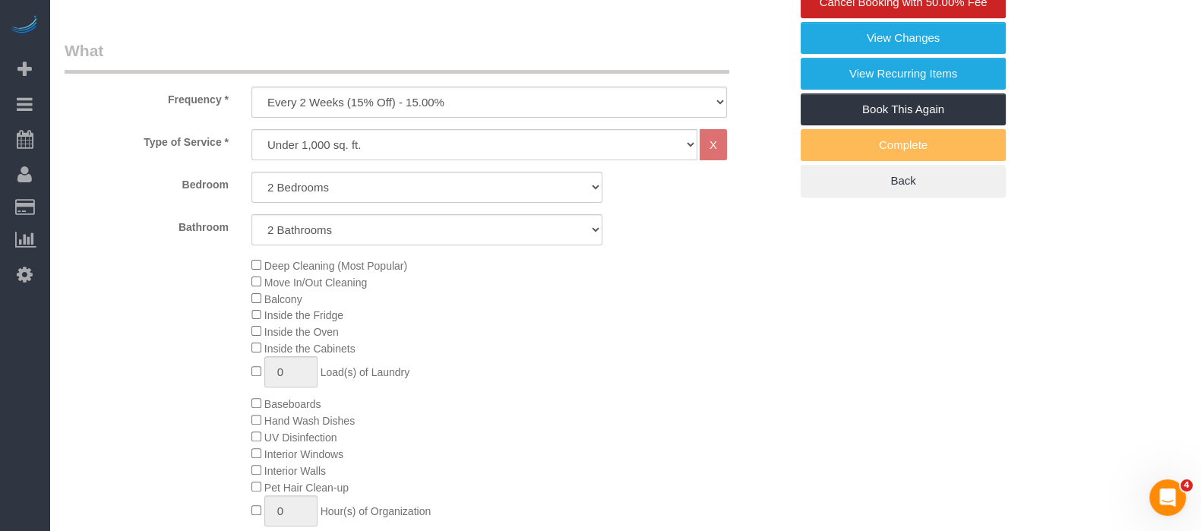
scroll to position [759, 0]
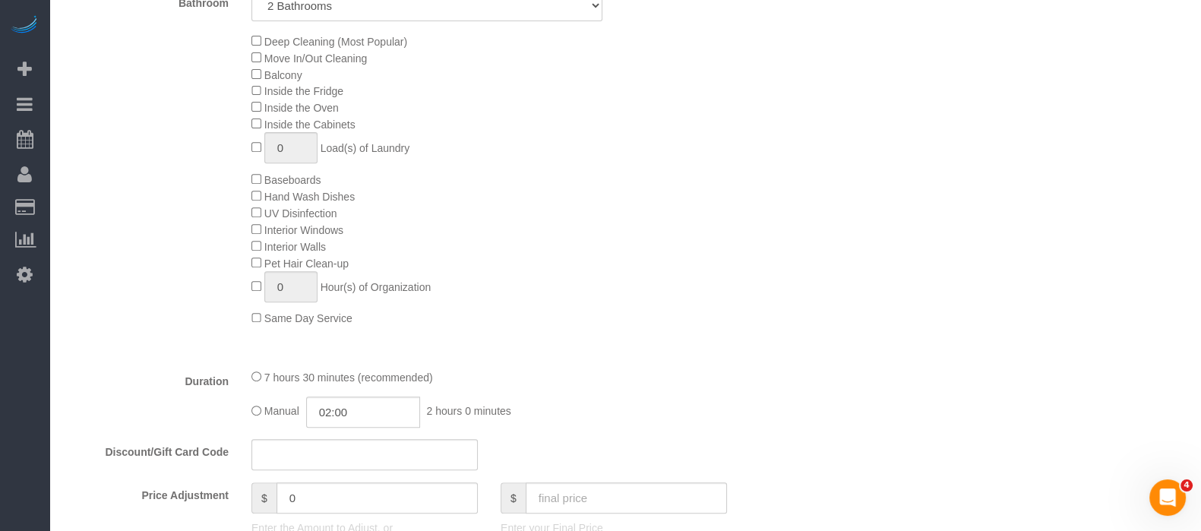
select select "2"
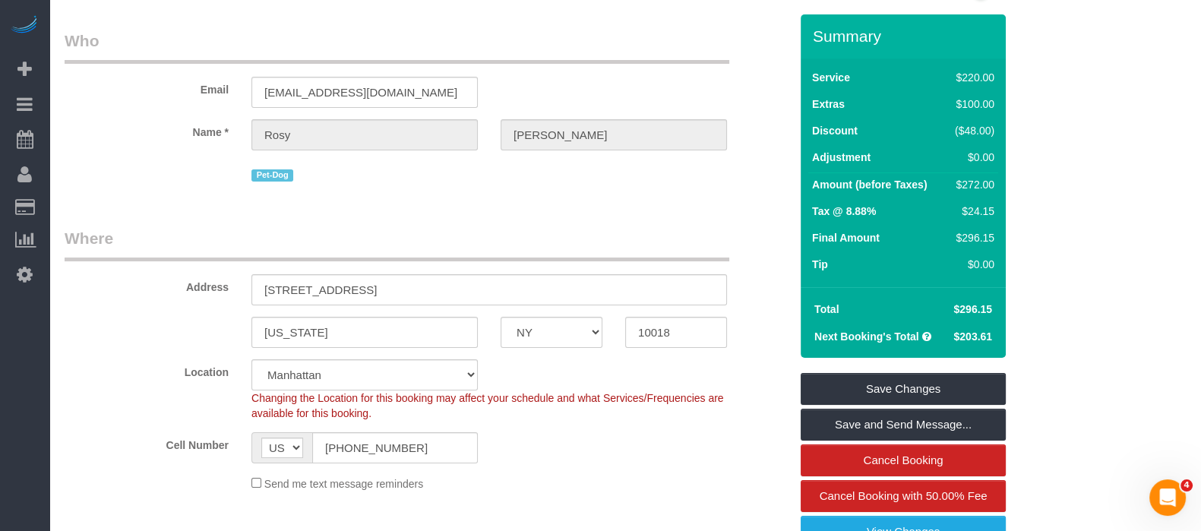
scroll to position [0, 0]
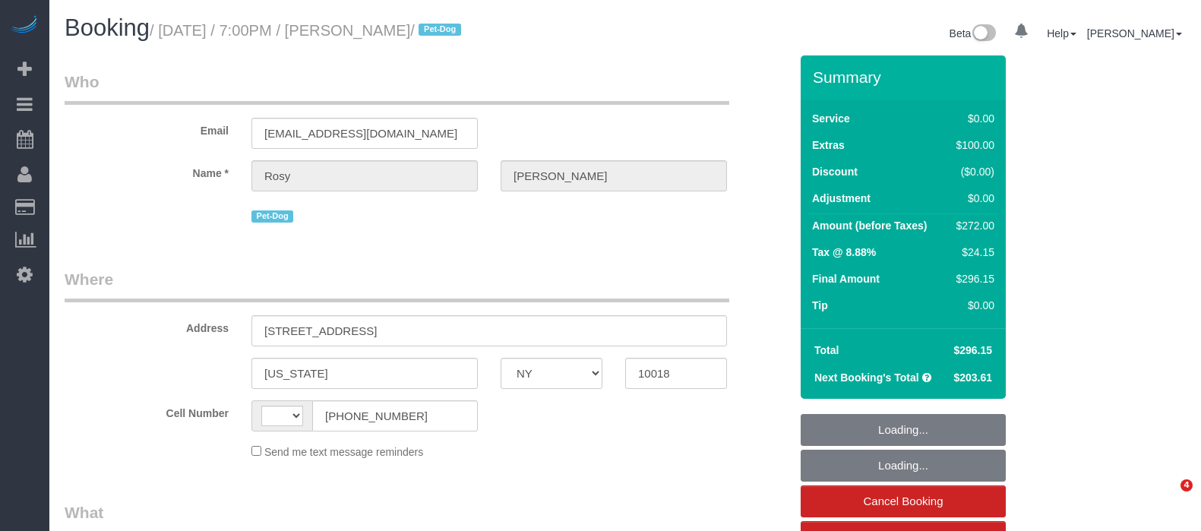
select select "NY"
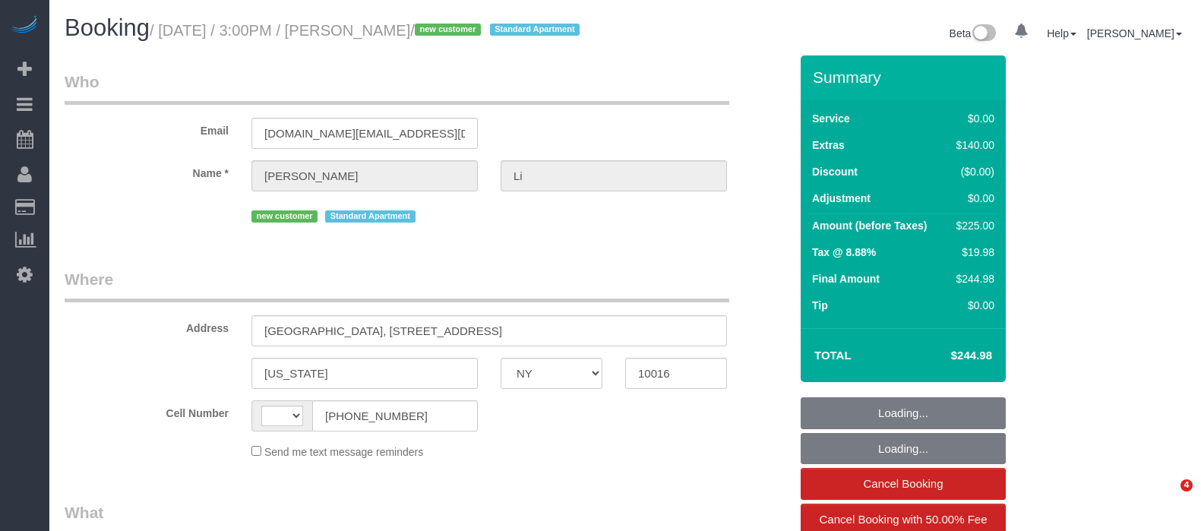
select select "NY"
select select "number:62"
select select "number:76"
select select "number:15"
select select "number:5"
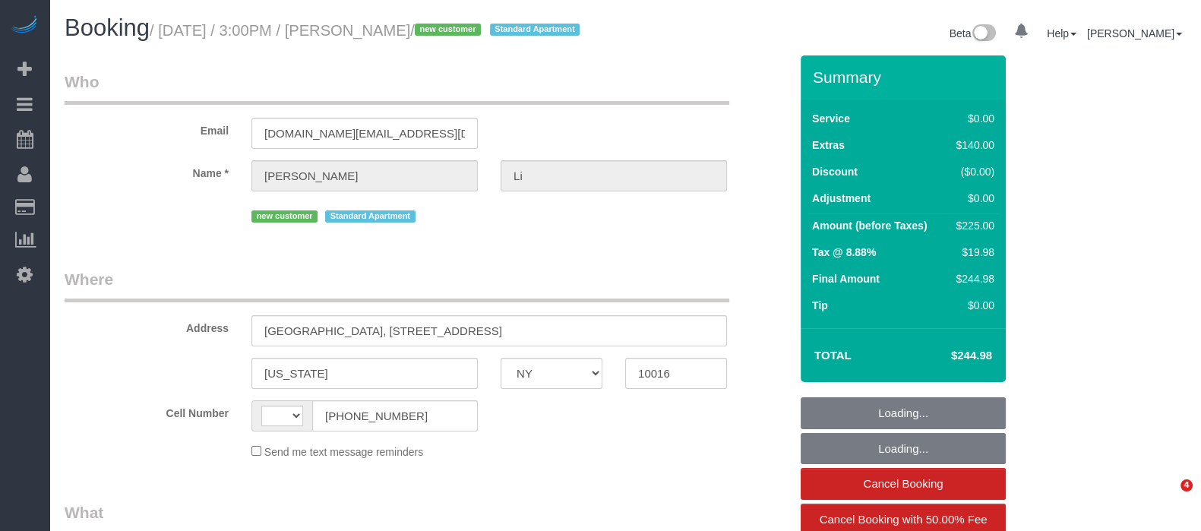
select select "string:[GEOGRAPHIC_DATA]"
select select "string:stripe-pm_1S4s6w4VGloSiKo7QASpdSCR"
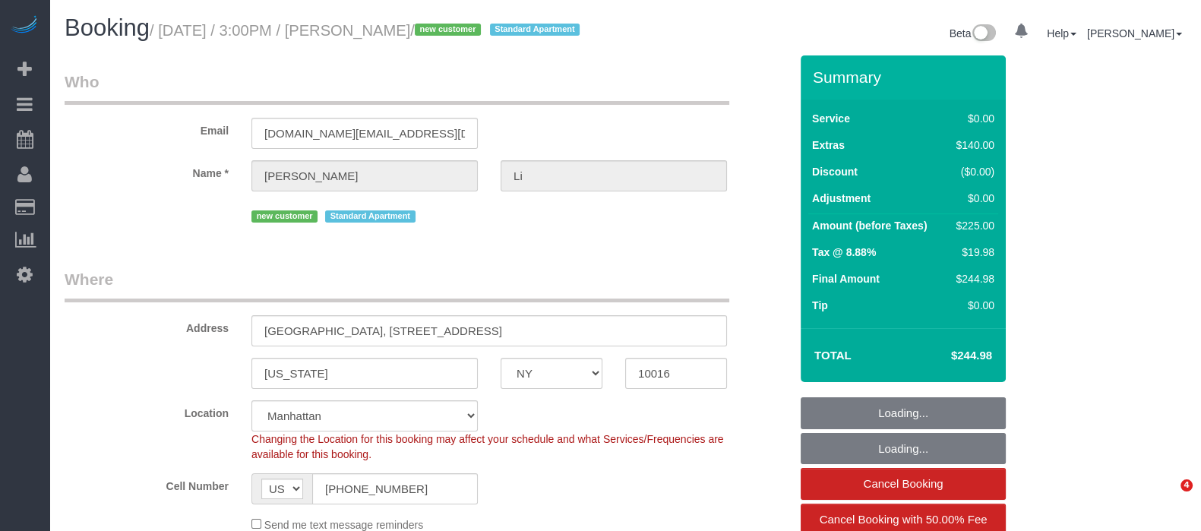
select select "spot1"
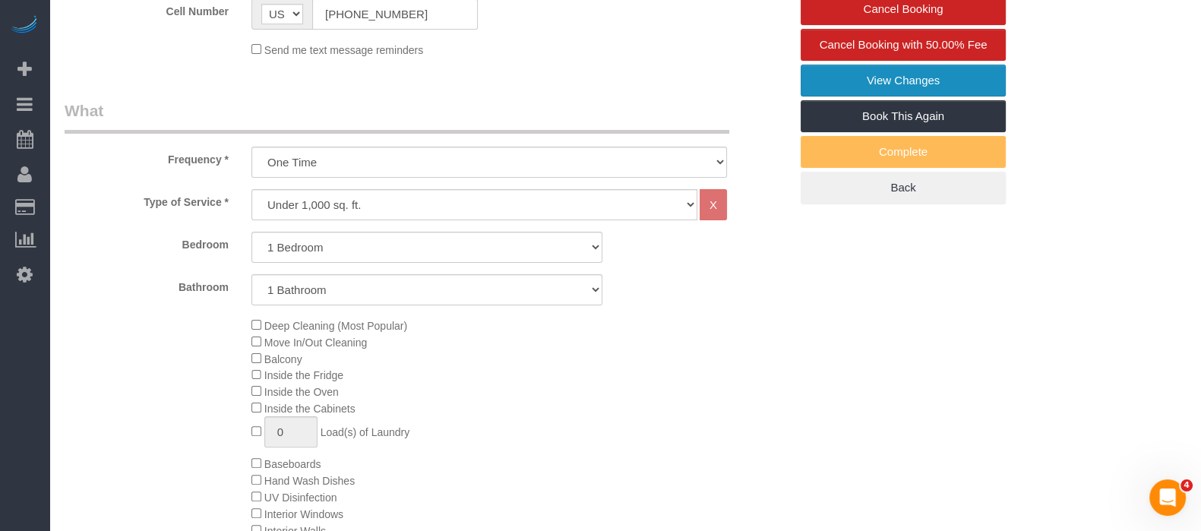
select select "1"
select select "object:1490"
click at [923, 88] on link "View Changes" at bounding box center [903, 81] width 205 height 32
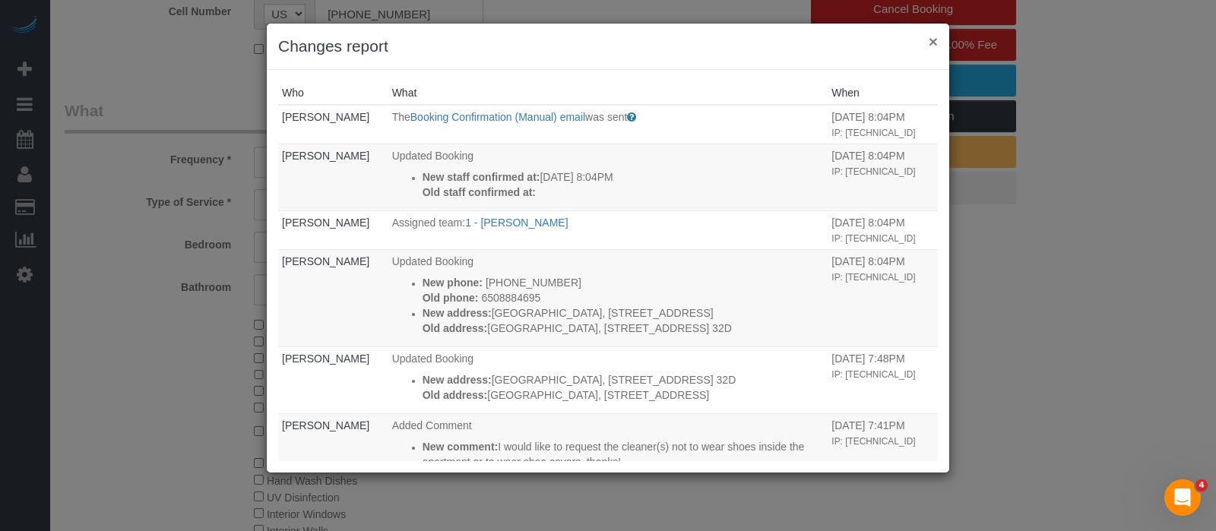
click at [931, 37] on button "×" at bounding box center [932, 41] width 9 height 16
